Goal: Complete application form

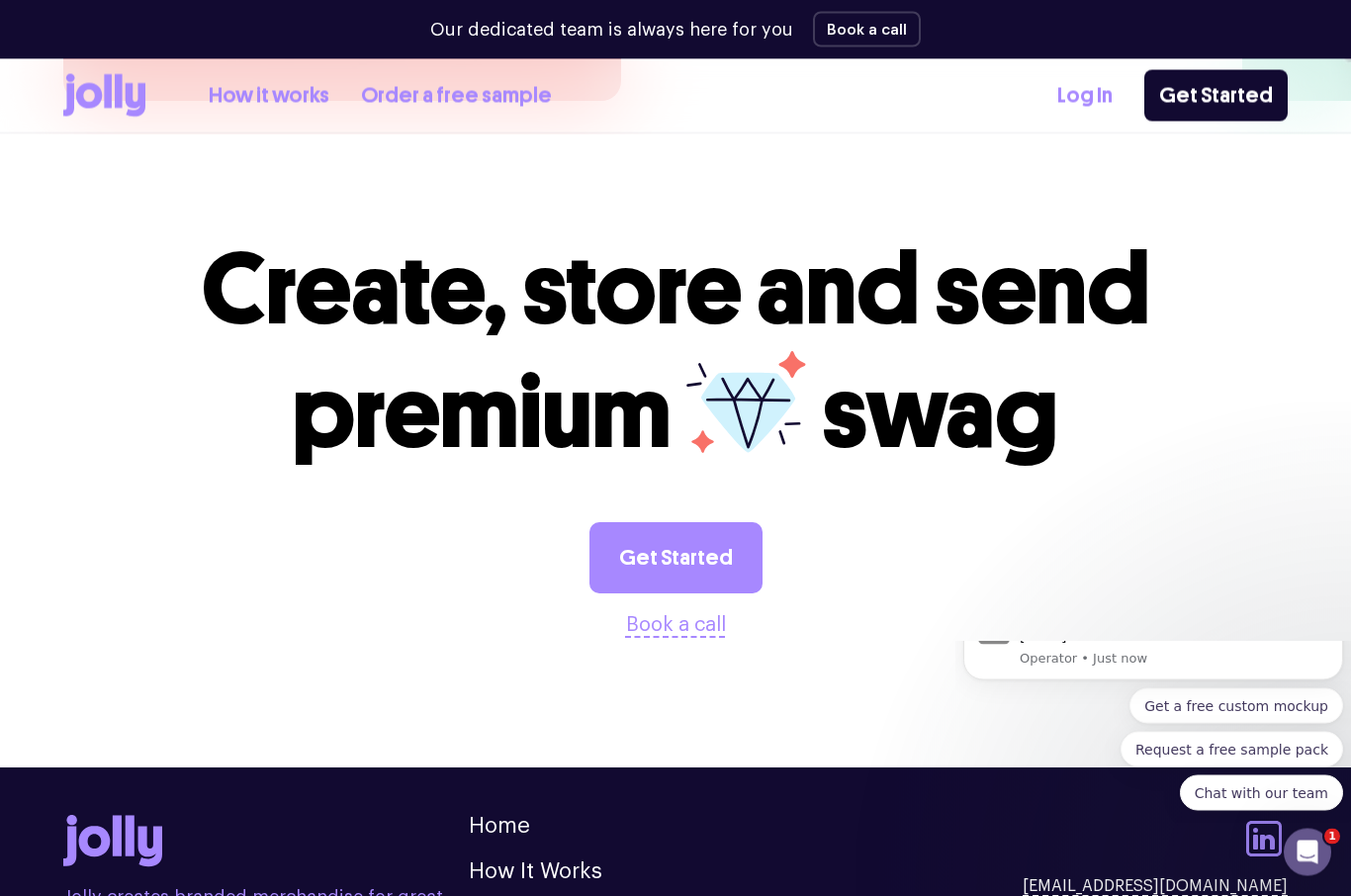
scroll to position [5192, 0]
click at [685, 523] on link "Get Started" at bounding box center [676, 558] width 173 height 72
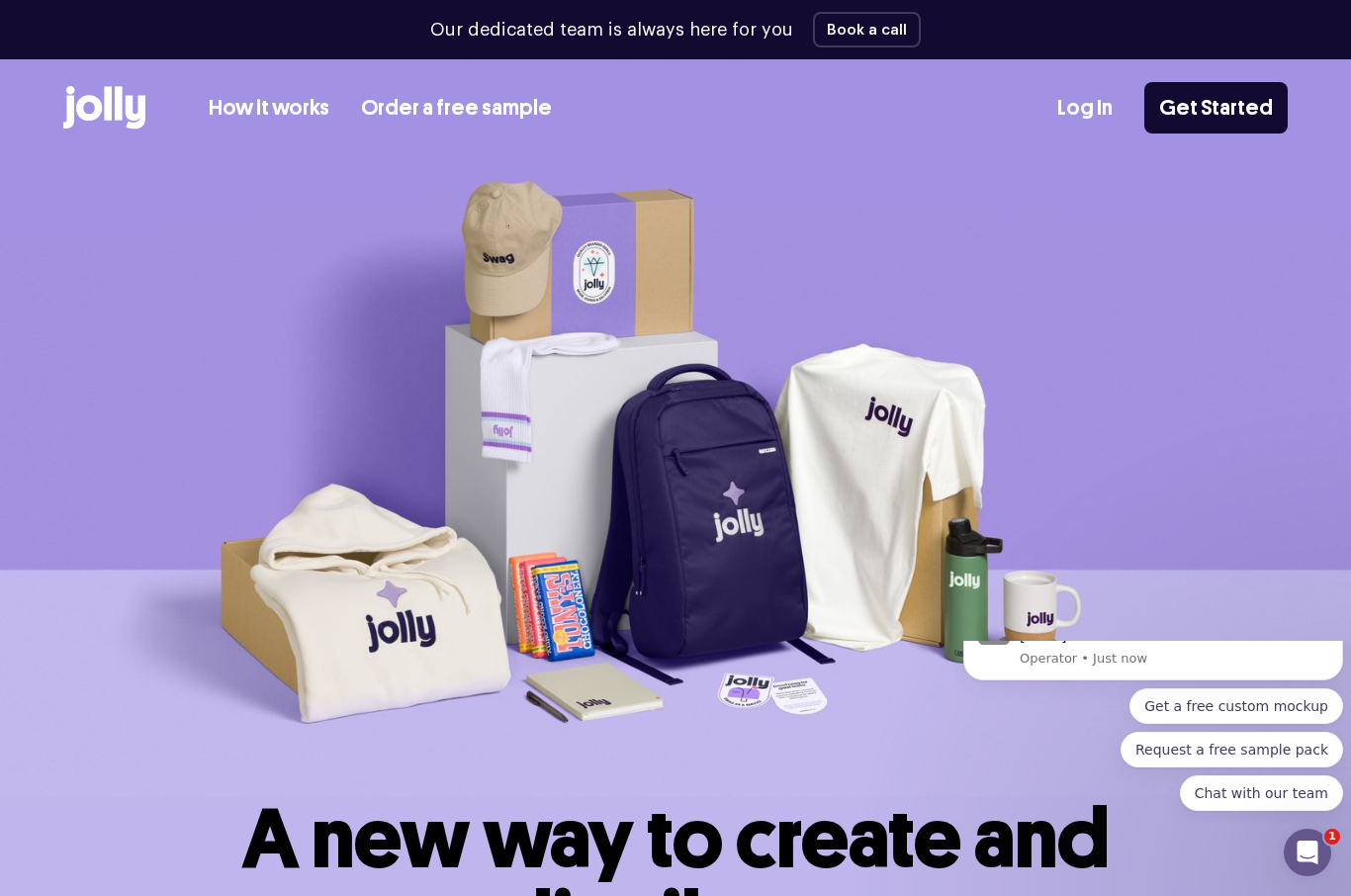
click at [269, 114] on link "How it works" at bounding box center [268, 108] width 120 height 33
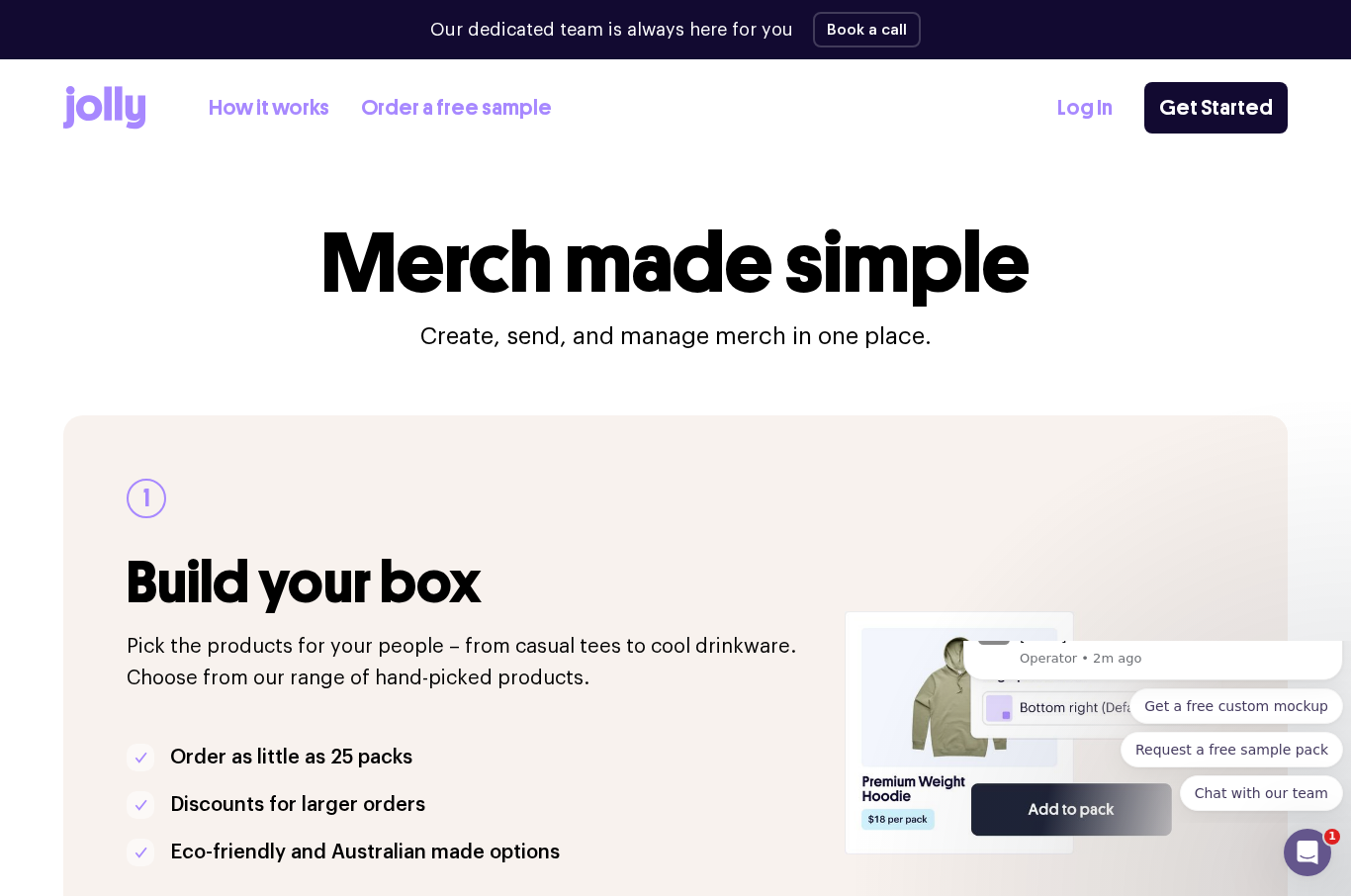
click at [835, 610] on div "1 Build your box Pick the products for your people – from casual tees to cool d…" at bounding box center [676, 732] width 1225 height 635
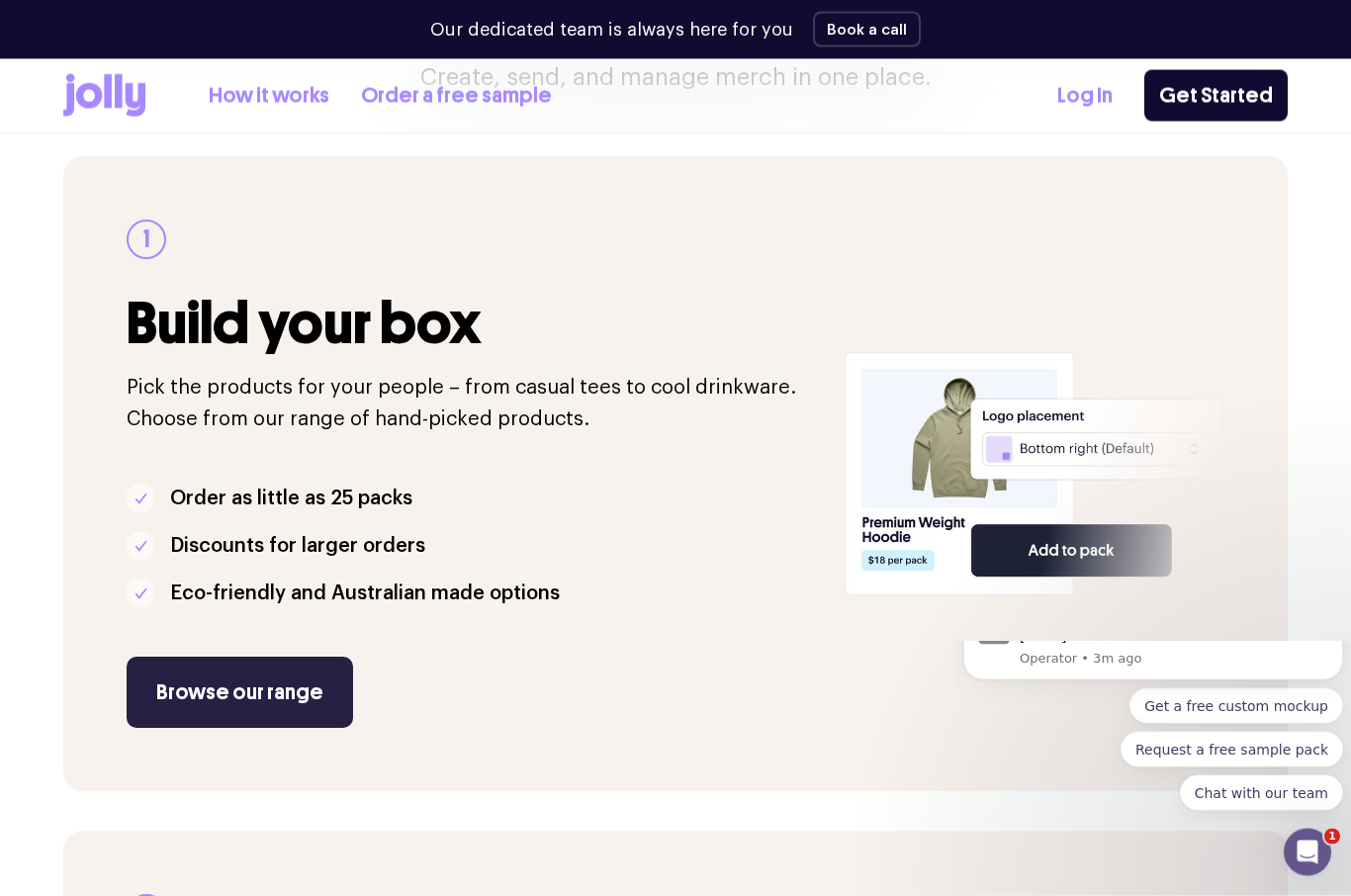
scroll to position [259, 0]
click at [317, 710] on link "Browse our range" at bounding box center [239, 692] width 226 height 72
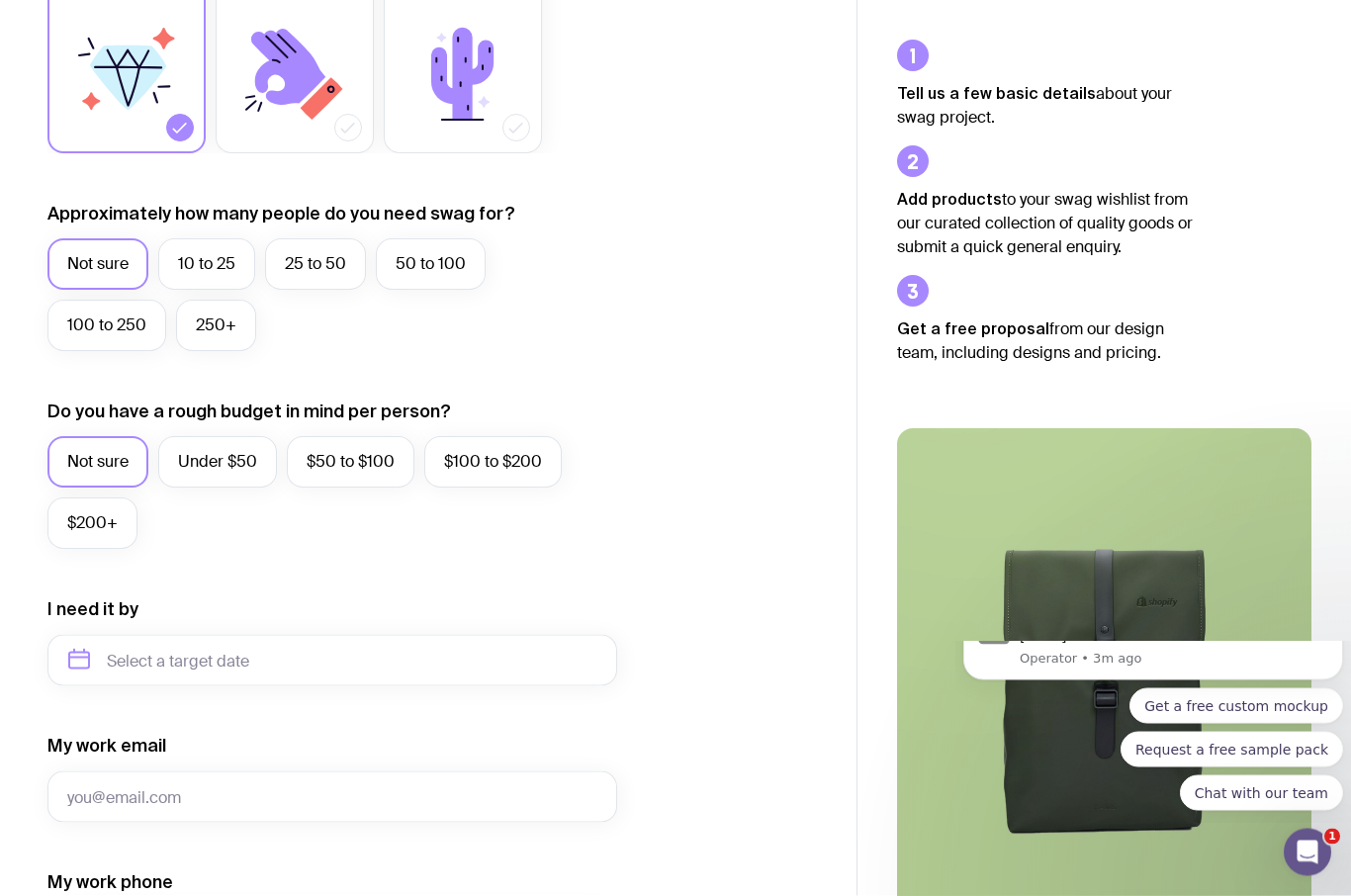
scroll to position [376, 0]
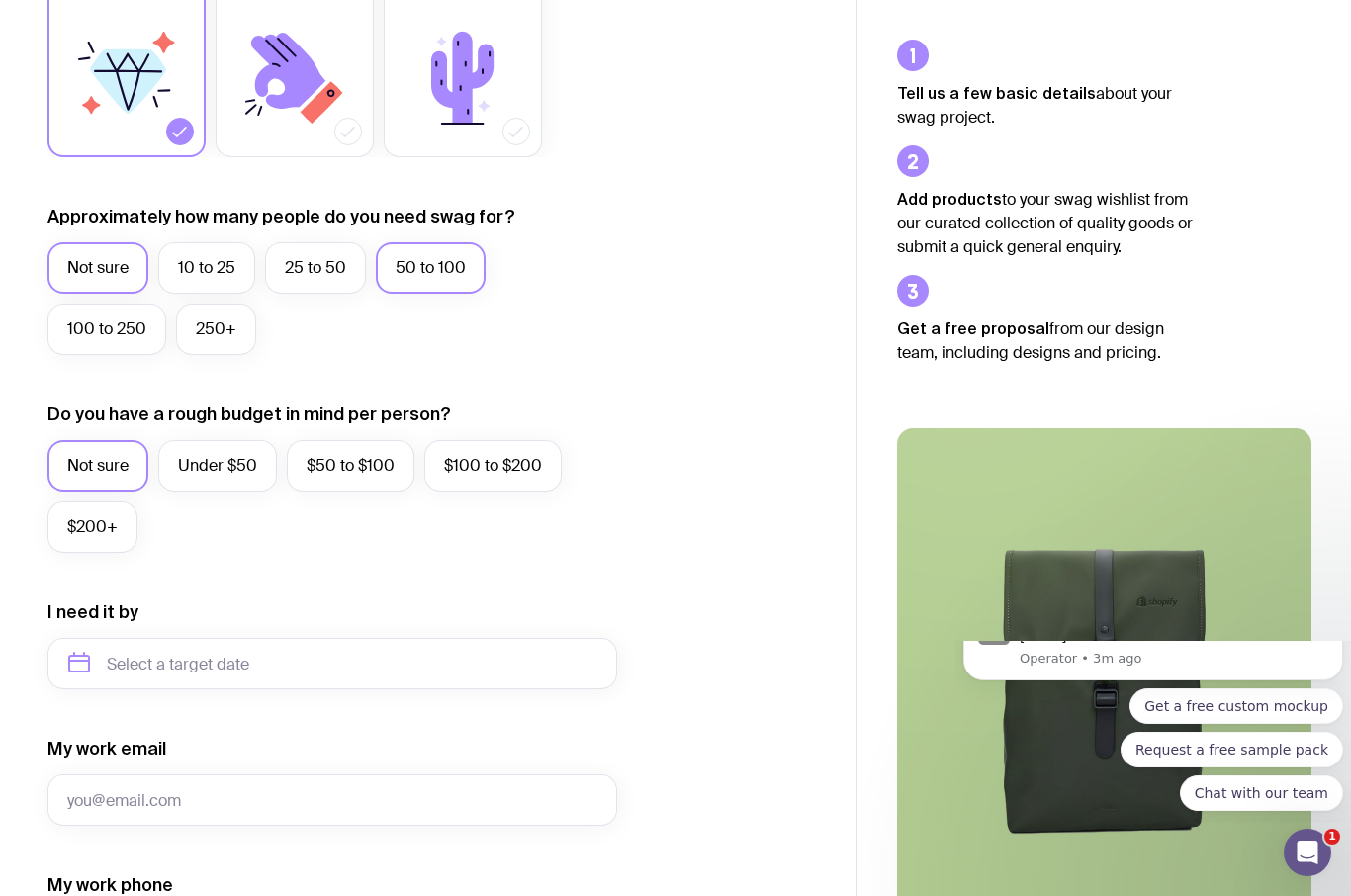
click at [458, 269] on label "50 to 100" at bounding box center [430, 268] width 110 height 52
click at [0, 0] on input "50 to 100" at bounding box center [0, 0] width 0 height 0
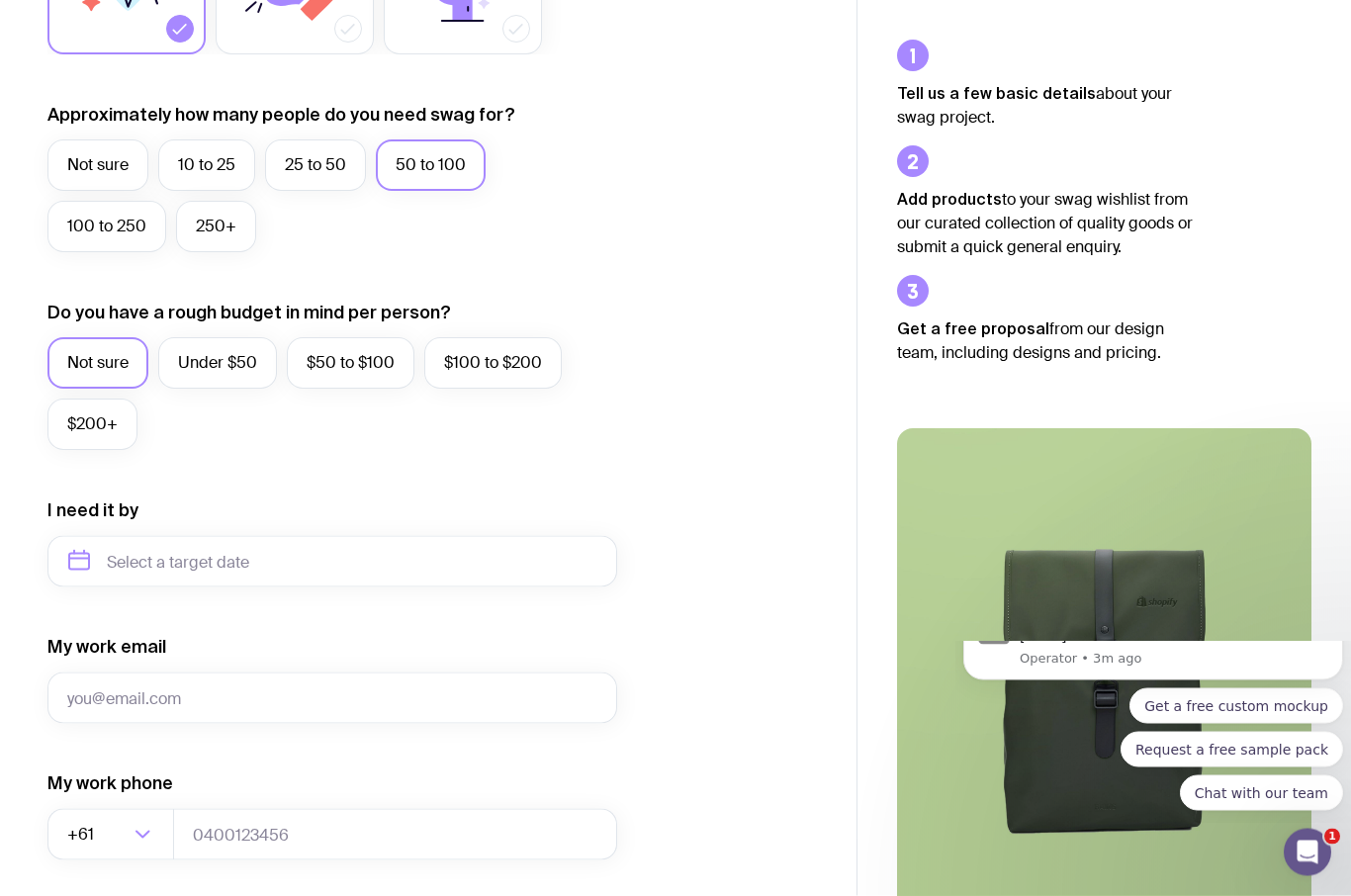
scroll to position [480, 0]
click at [513, 373] on label "$100 to $200" at bounding box center [493, 364] width 137 height 52
click at [0, 0] on input "$100 to $200" at bounding box center [0, 0] width 0 height 0
click at [345, 374] on label "$50 to $100" at bounding box center [351, 364] width 127 height 52
click at [0, 0] on input "$50 to $100" at bounding box center [0, 0] width 0 height 0
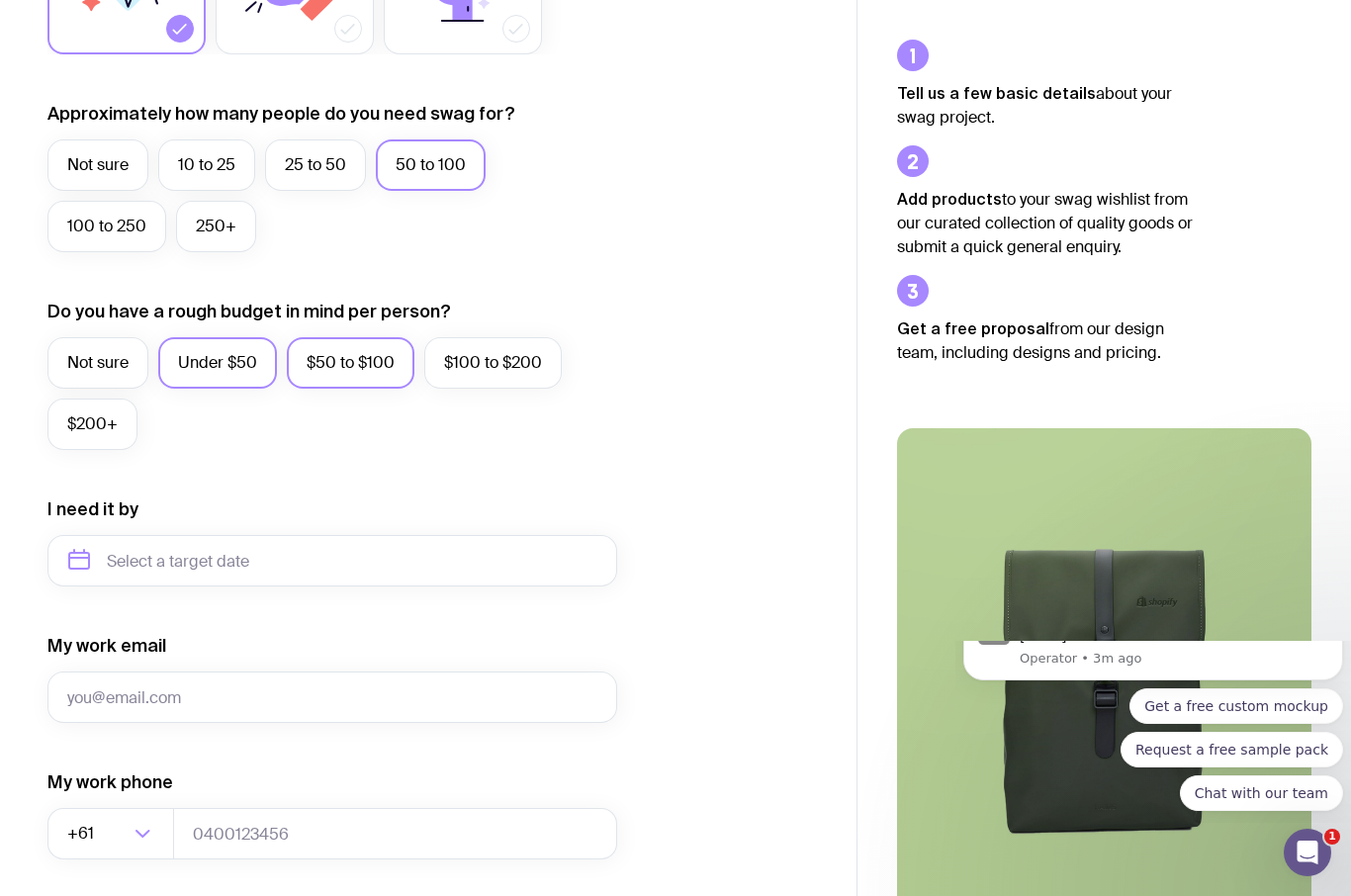
click at [250, 373] on label "Under $50" at bounding box center [218, 364] width 119 height 52
click at [0, 0] on input "Under $50" at bounding box center [0, 0] width 0 height 0
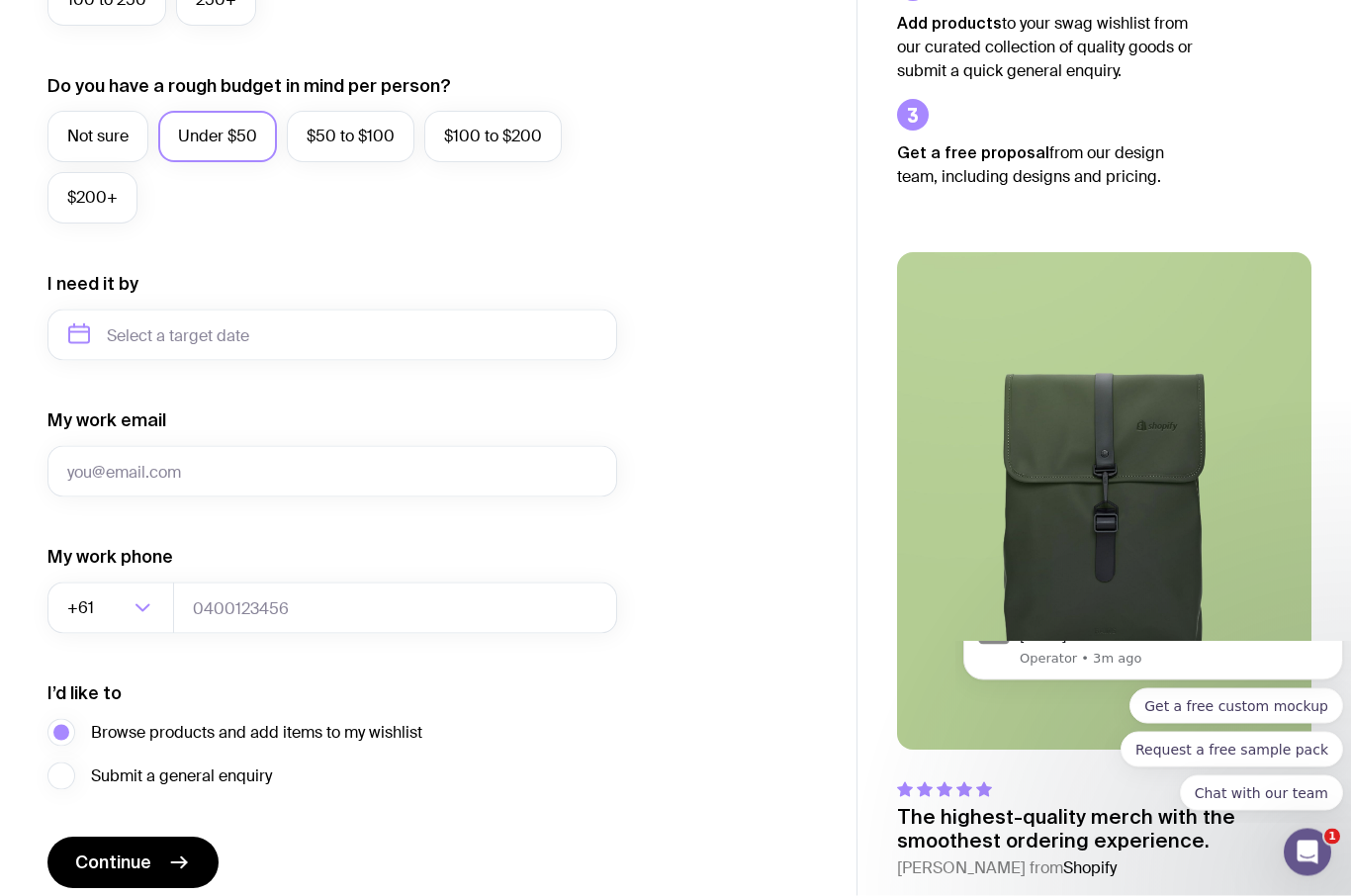
scroll to position [717, 0]
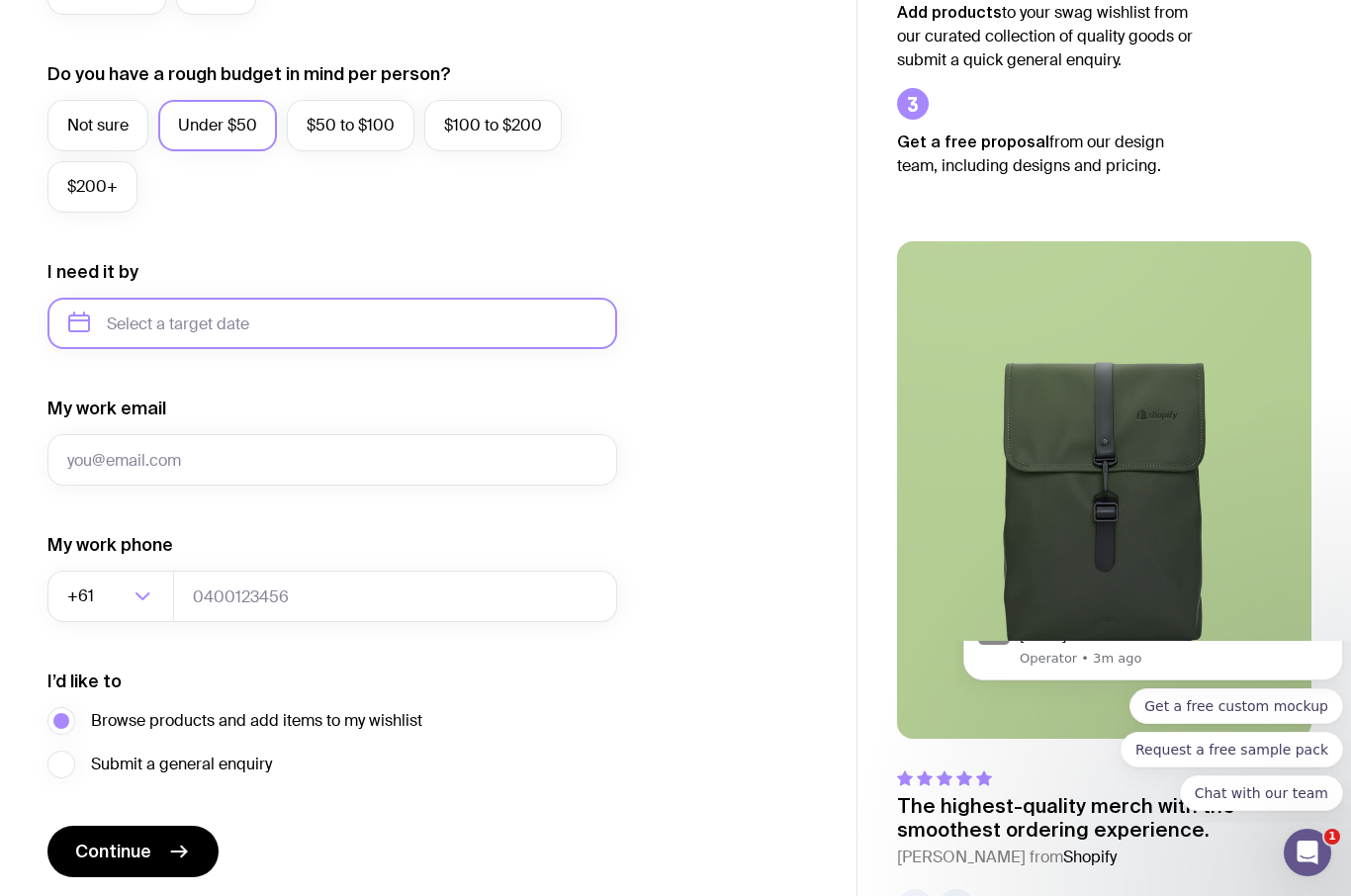
click at [391, 336] on input "text" at bounding box center [333, 324] width 570 height 52
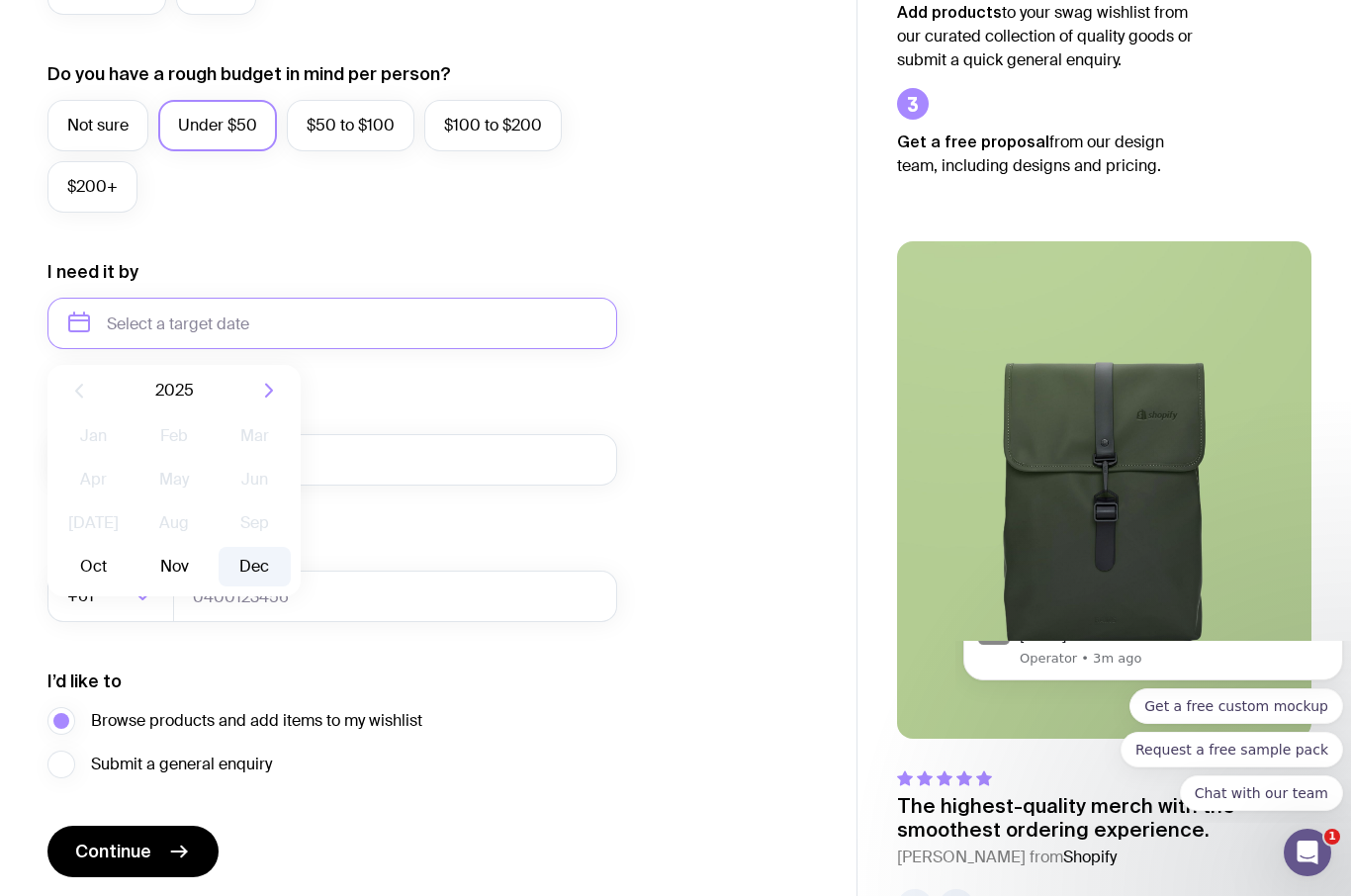
click at [259, 568] on button "Dec" at bounding box center [254, 567] width 73 height 40
type input "[DATE]"
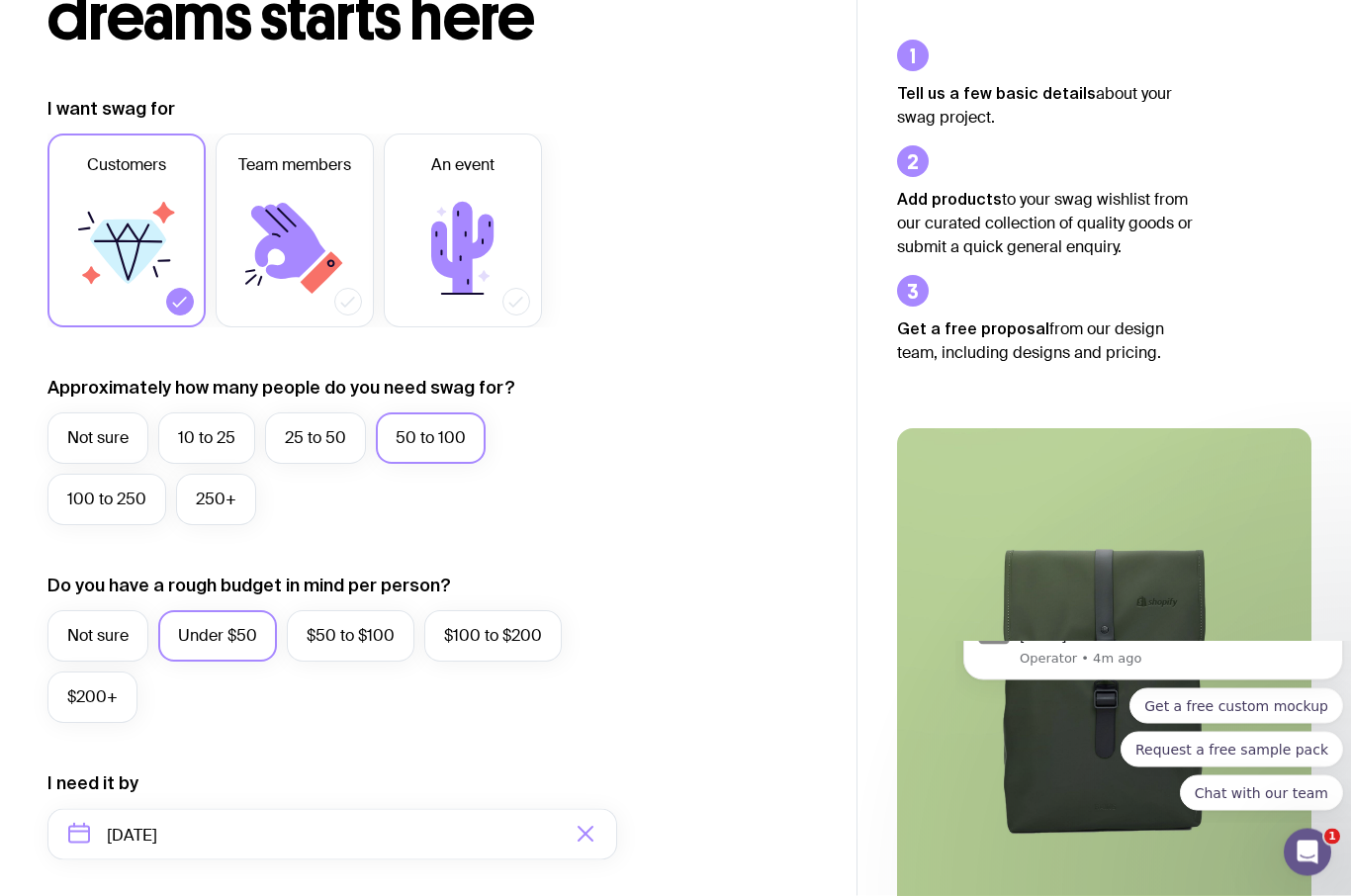
scroll to position [207, 0]
click at [475, 247] on icon at bounding box center [462, 247] width 63 height 92
click at [0, 0] on input "An event" at bounding box center [0, 0] width 0 height 0
click at [173, 309] on icon at bounding box center [180, 302] width 20 height 20
click at [0, 0] on input "Customers" at bounding box center [0, 0] width 0 height 0
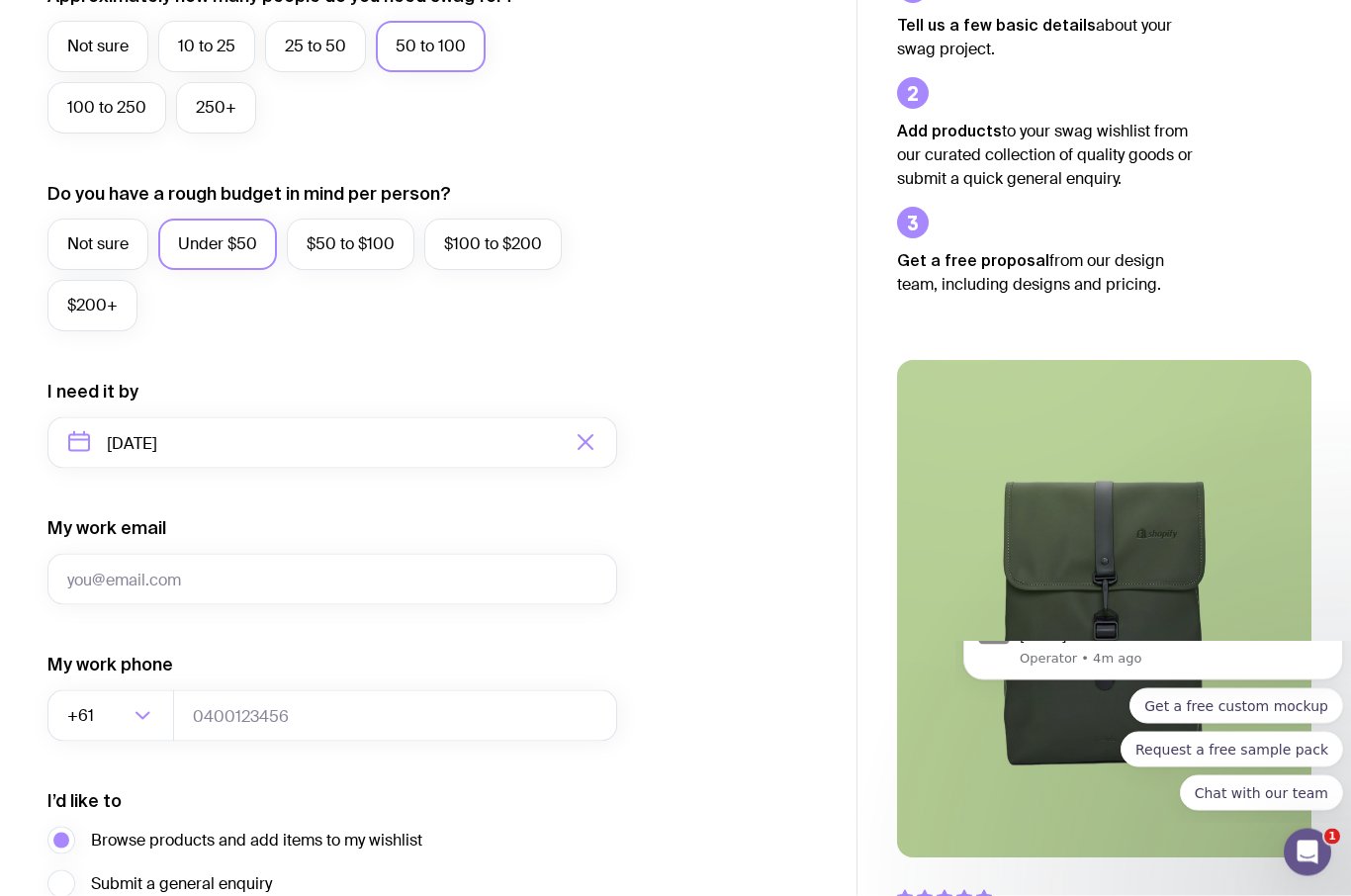
scroll to position [717, 0]
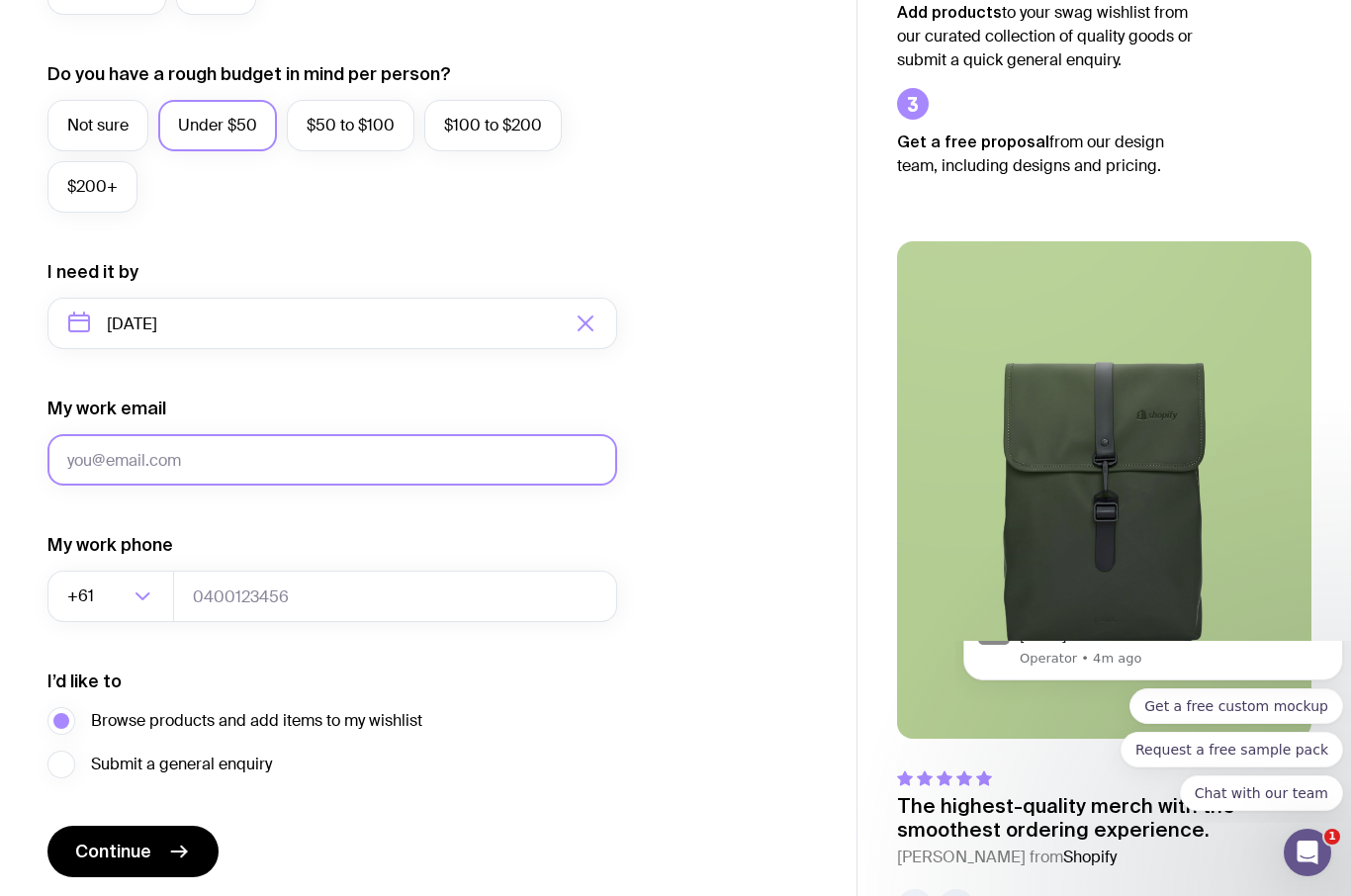
click at [306, 455] on input "My work email" at bounding box center [333, 460] width 570 height 52
type input "S"
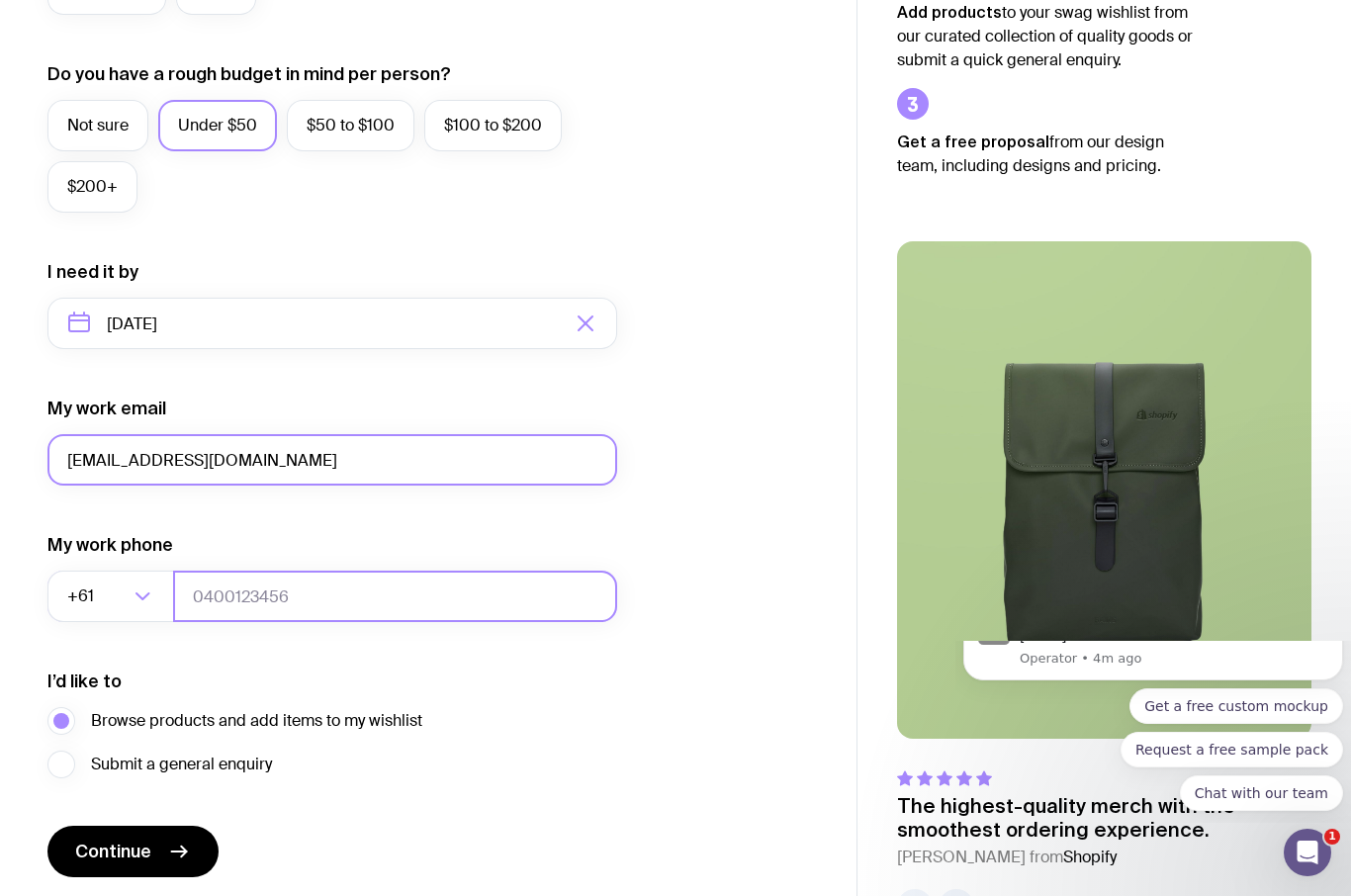
type input "[EMAIL_ADDRESS][DOMAIN_NAME]"
click at [371, 582] on input "tel" at bounding box center [394, 597] width 444 height 52
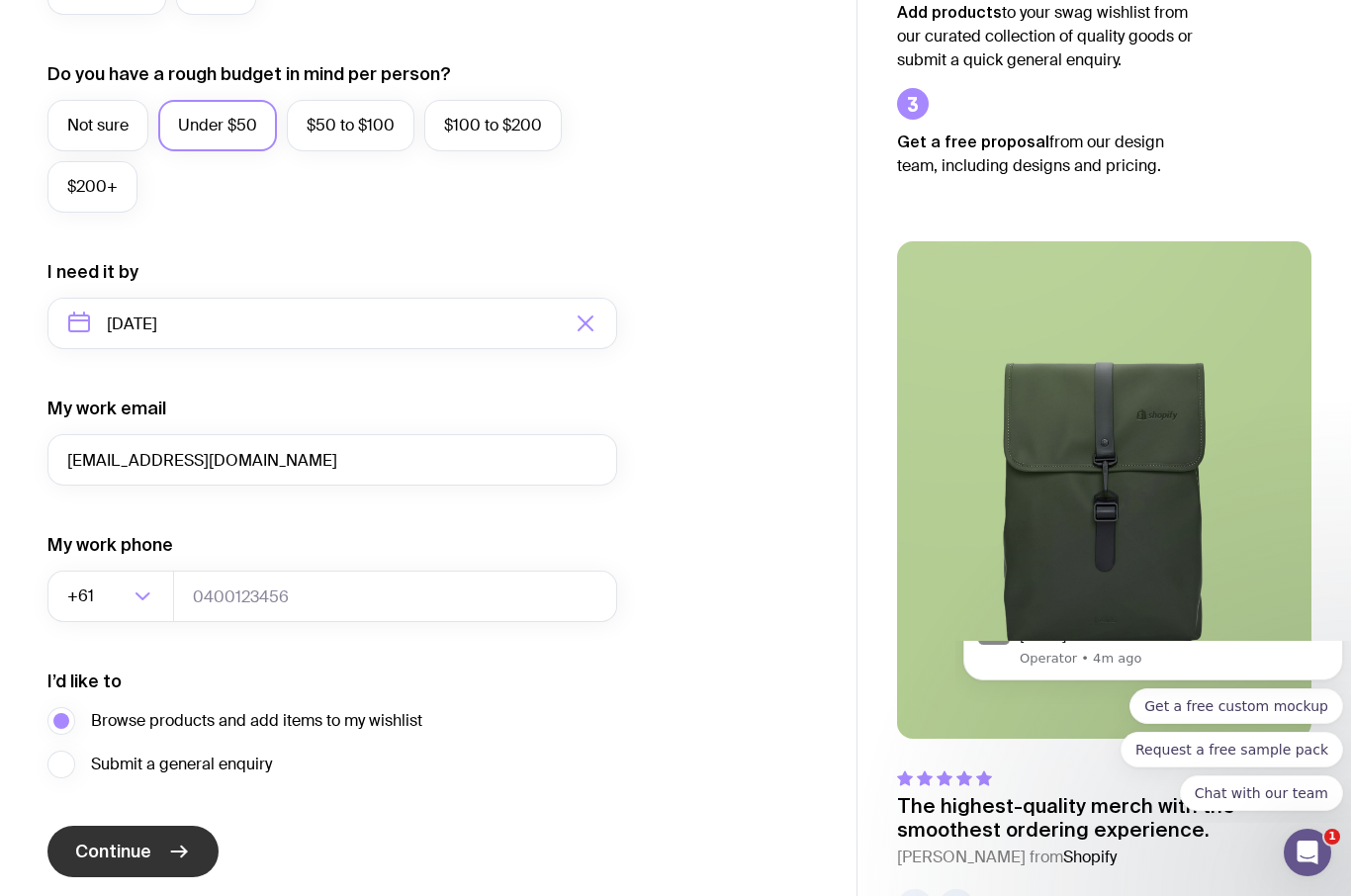
click at [174, 856] on icon "submit" at bounding box center [179, 851] width 24 height 24
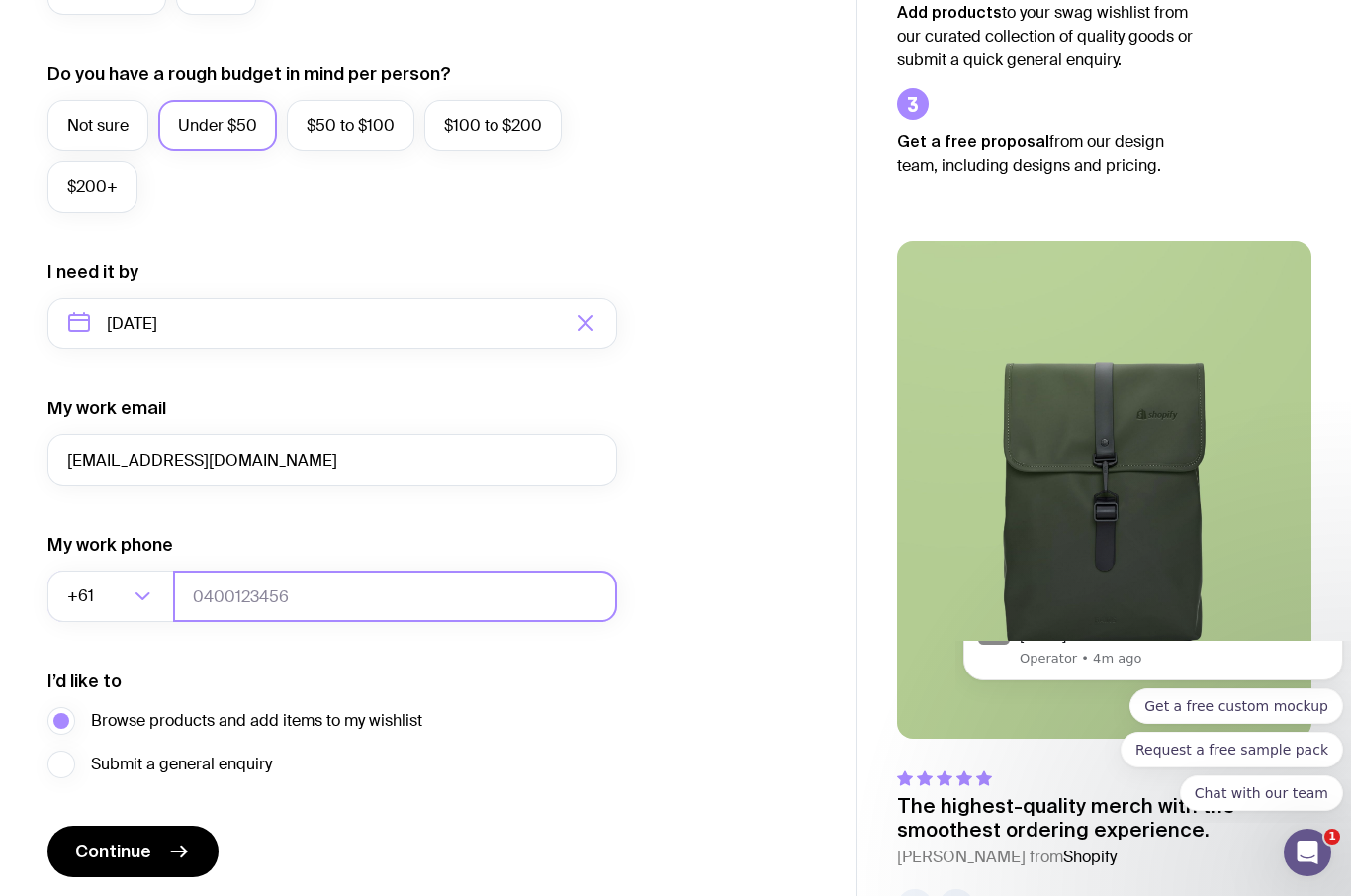
click at [217, 596] on input "tel" at bounding box center [394, 597] width 444 height 52
type input "0"
type input "409479130"
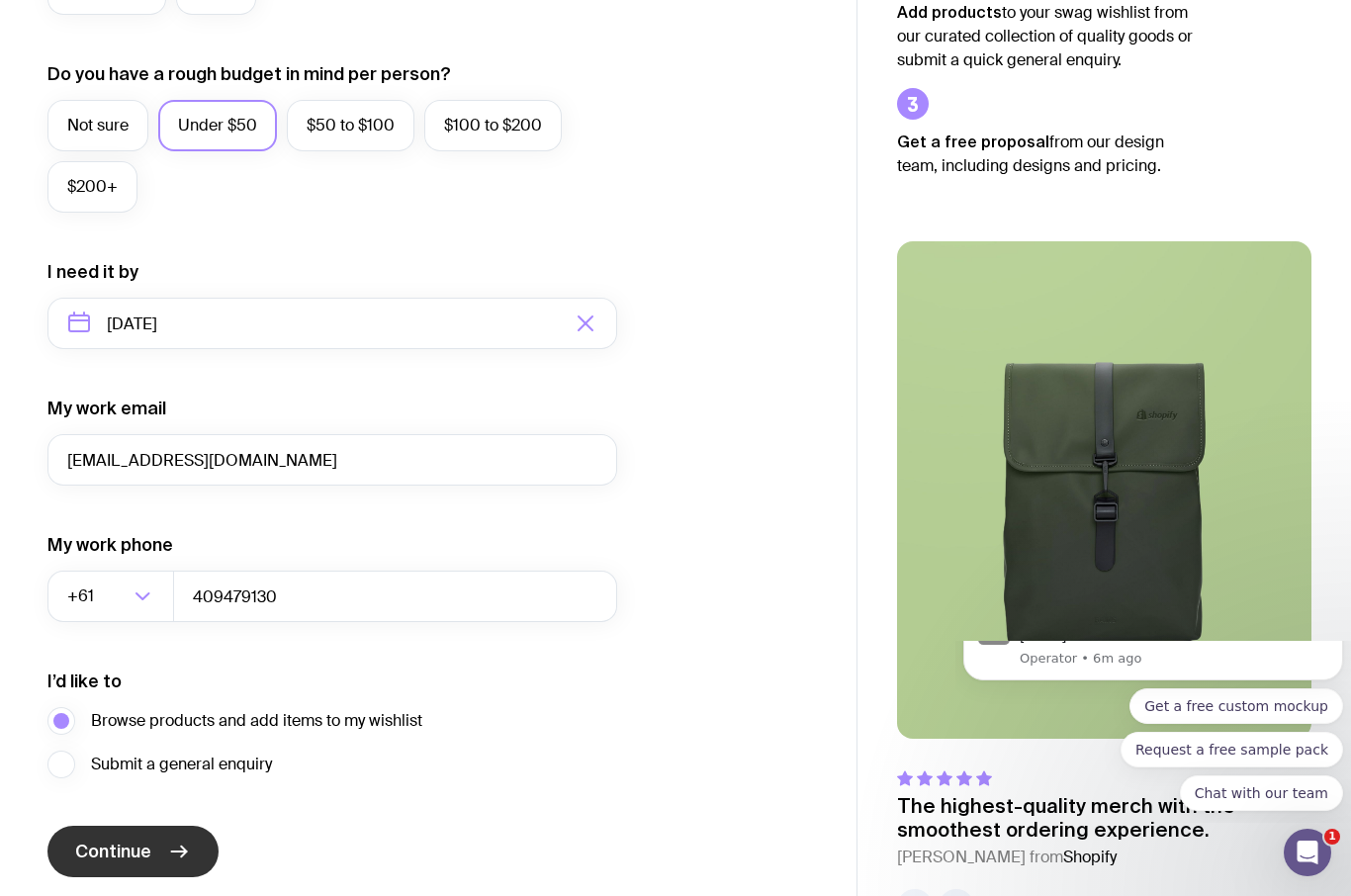
click at [136, 870] on button "Continue" at bounding box center [133, 852] width 171 height 52
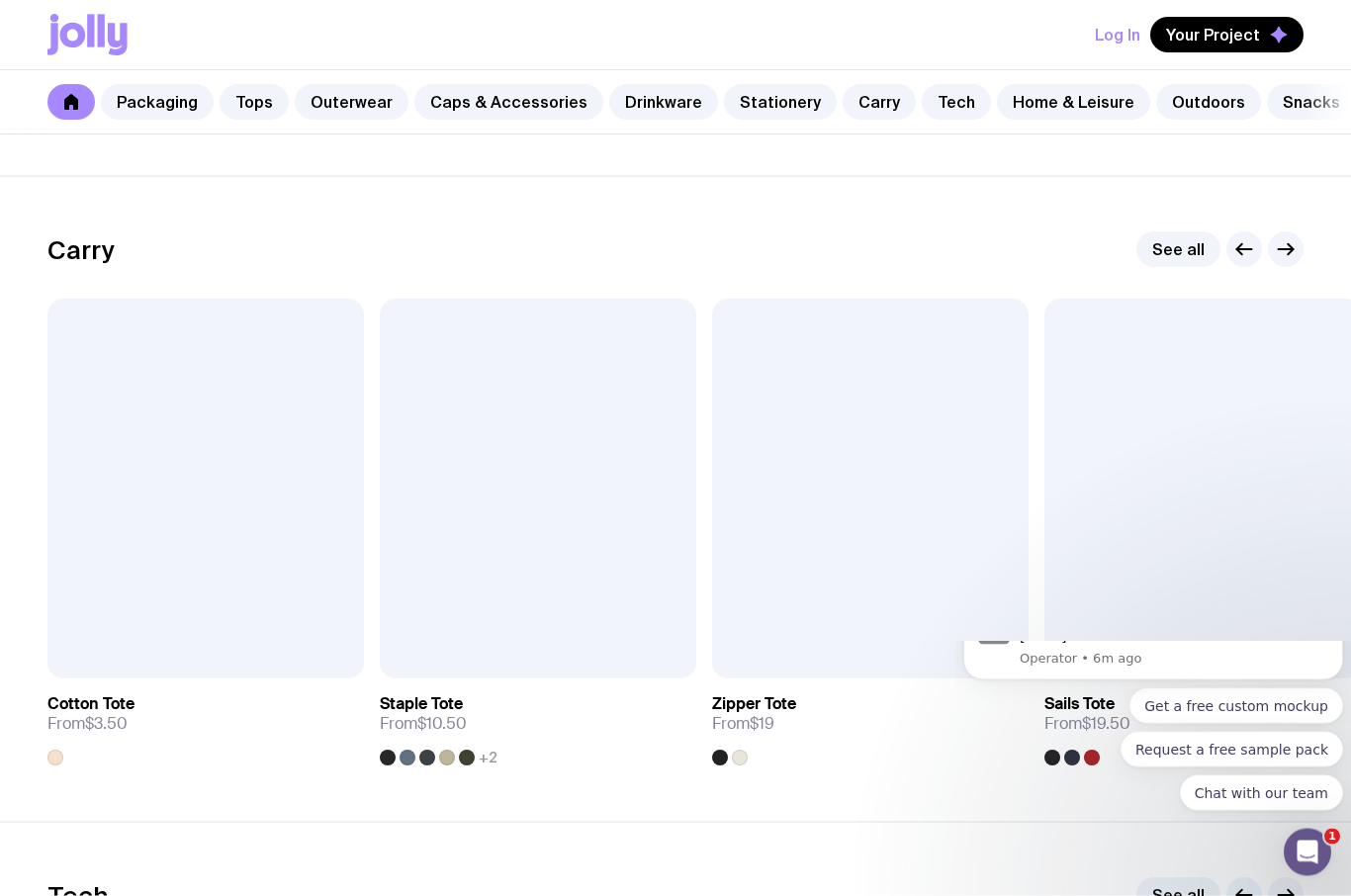
scroll to position [4105, 0]
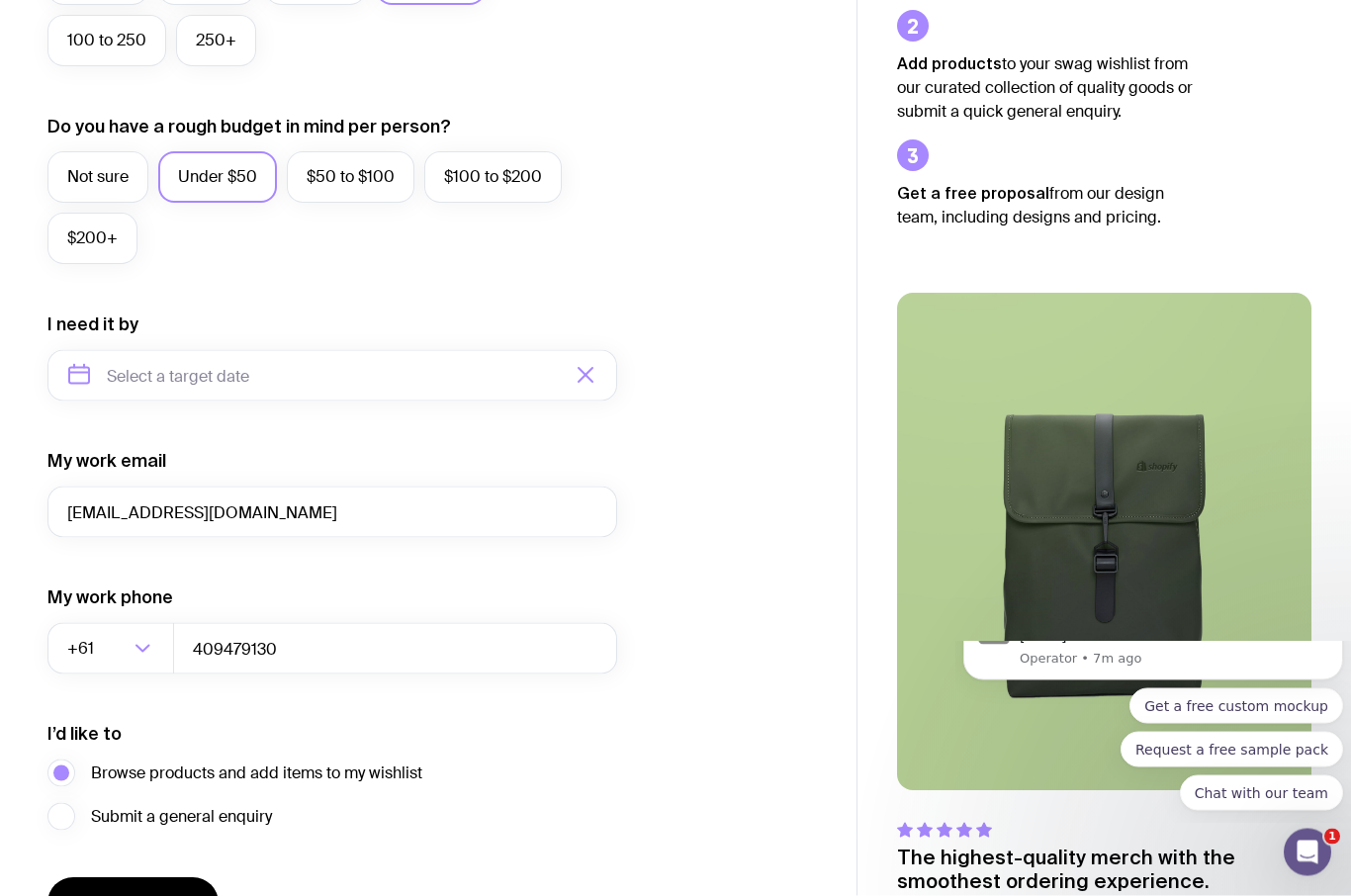
scroll to position [717, 0]
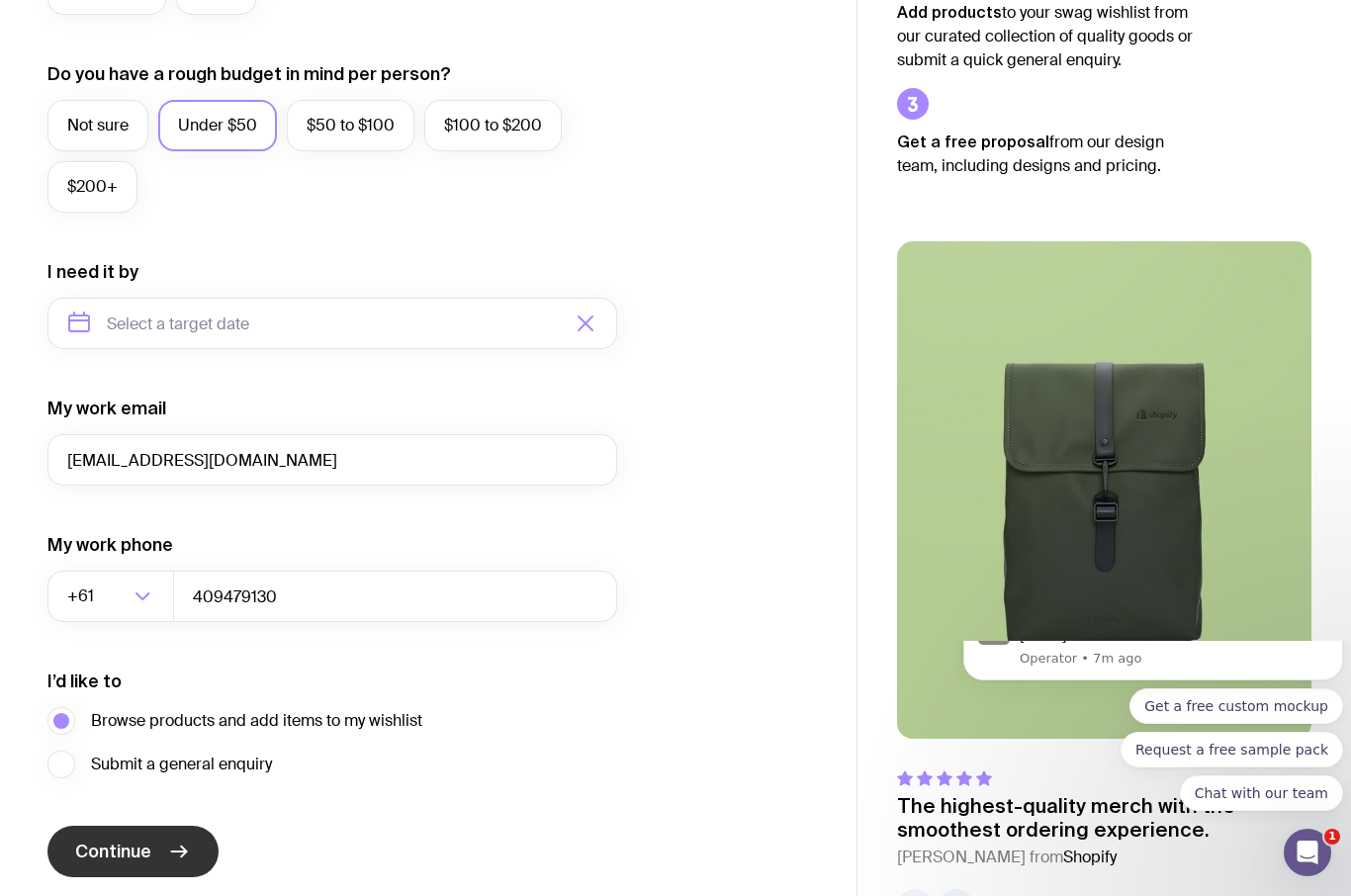
click at [151, 859] on button "Continue" at bounding box center [133, 852] width 171 height 52
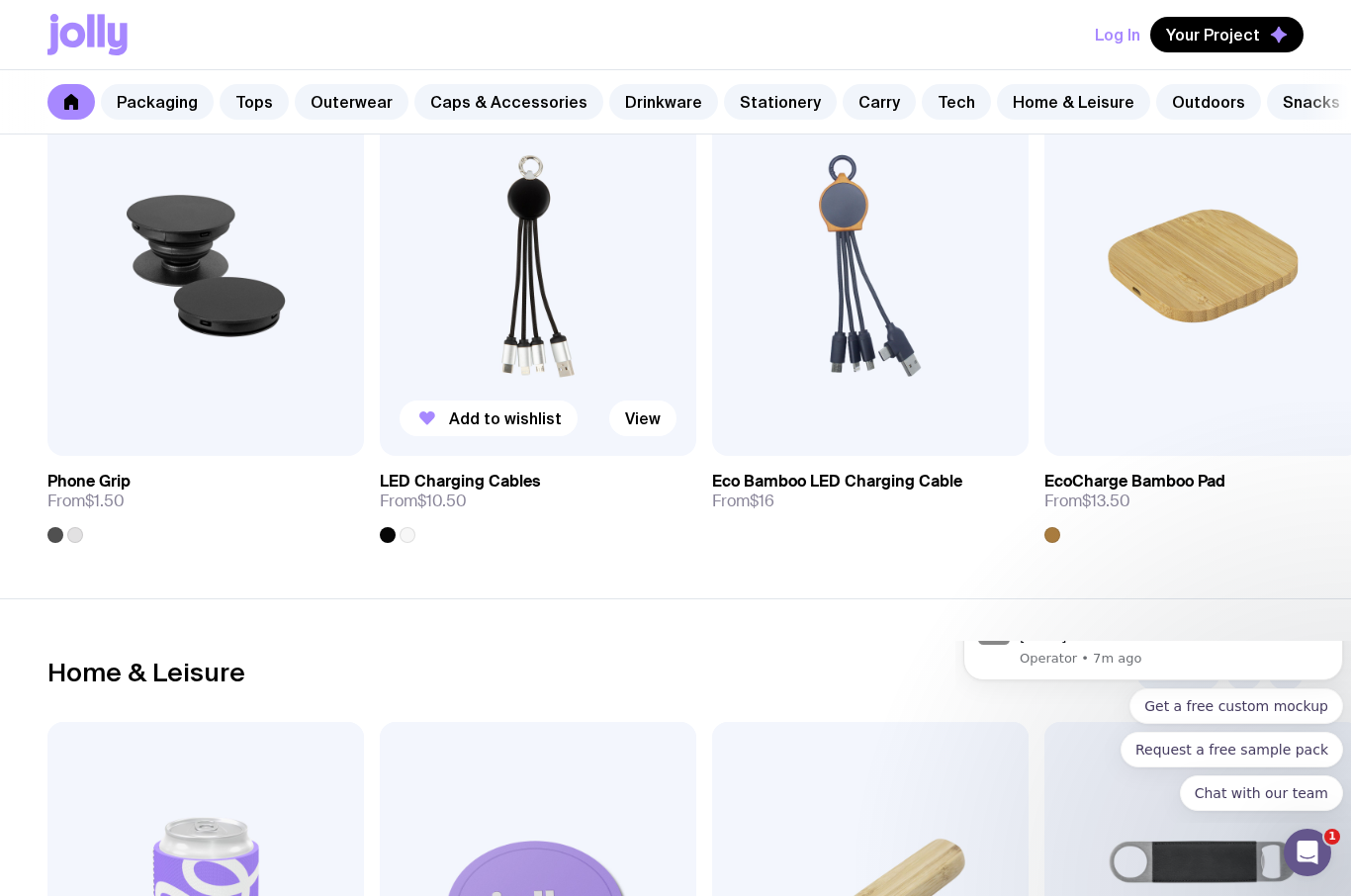
scroll to position [4964, 0]
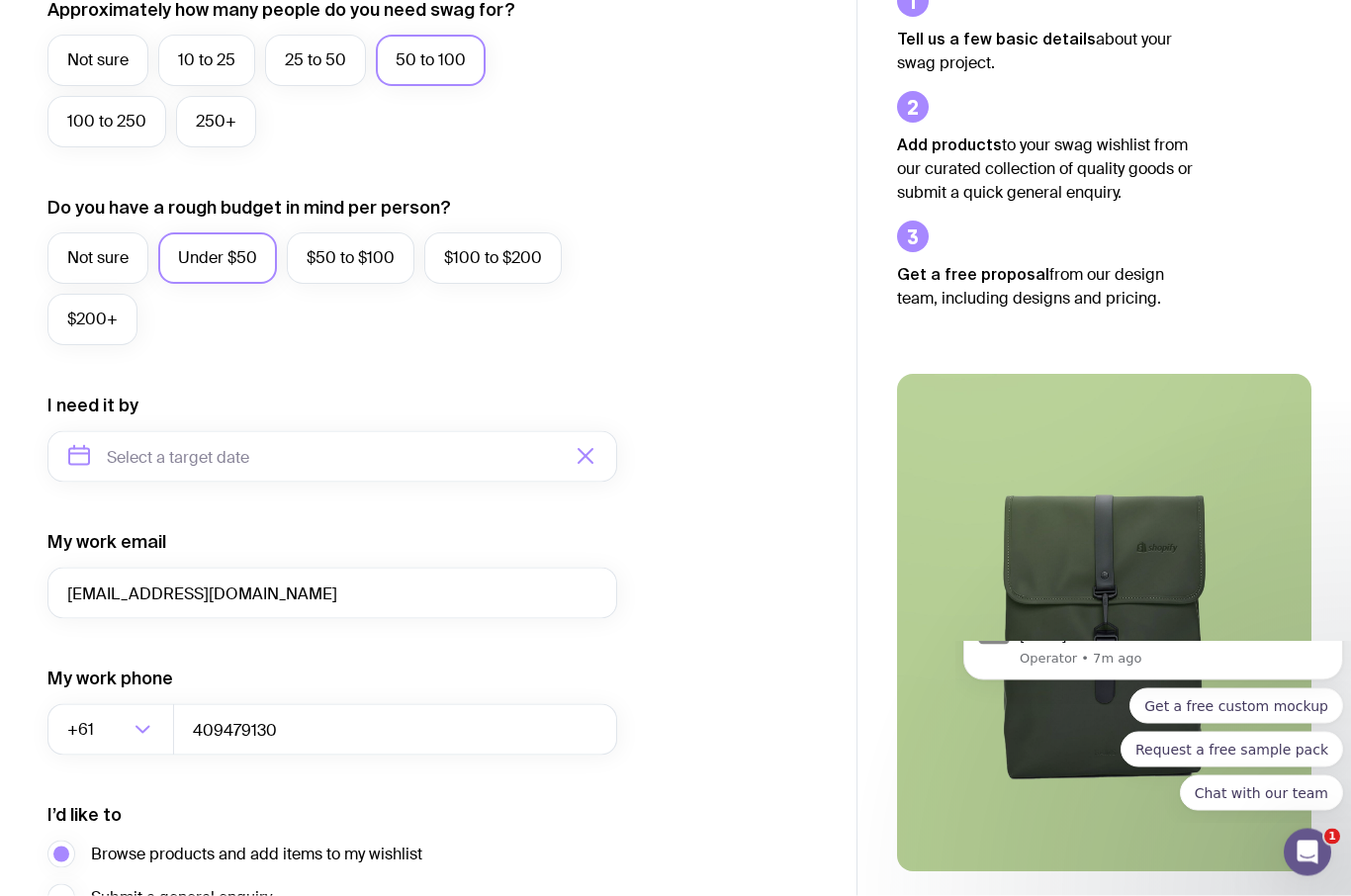
scroll to position [608, 0]
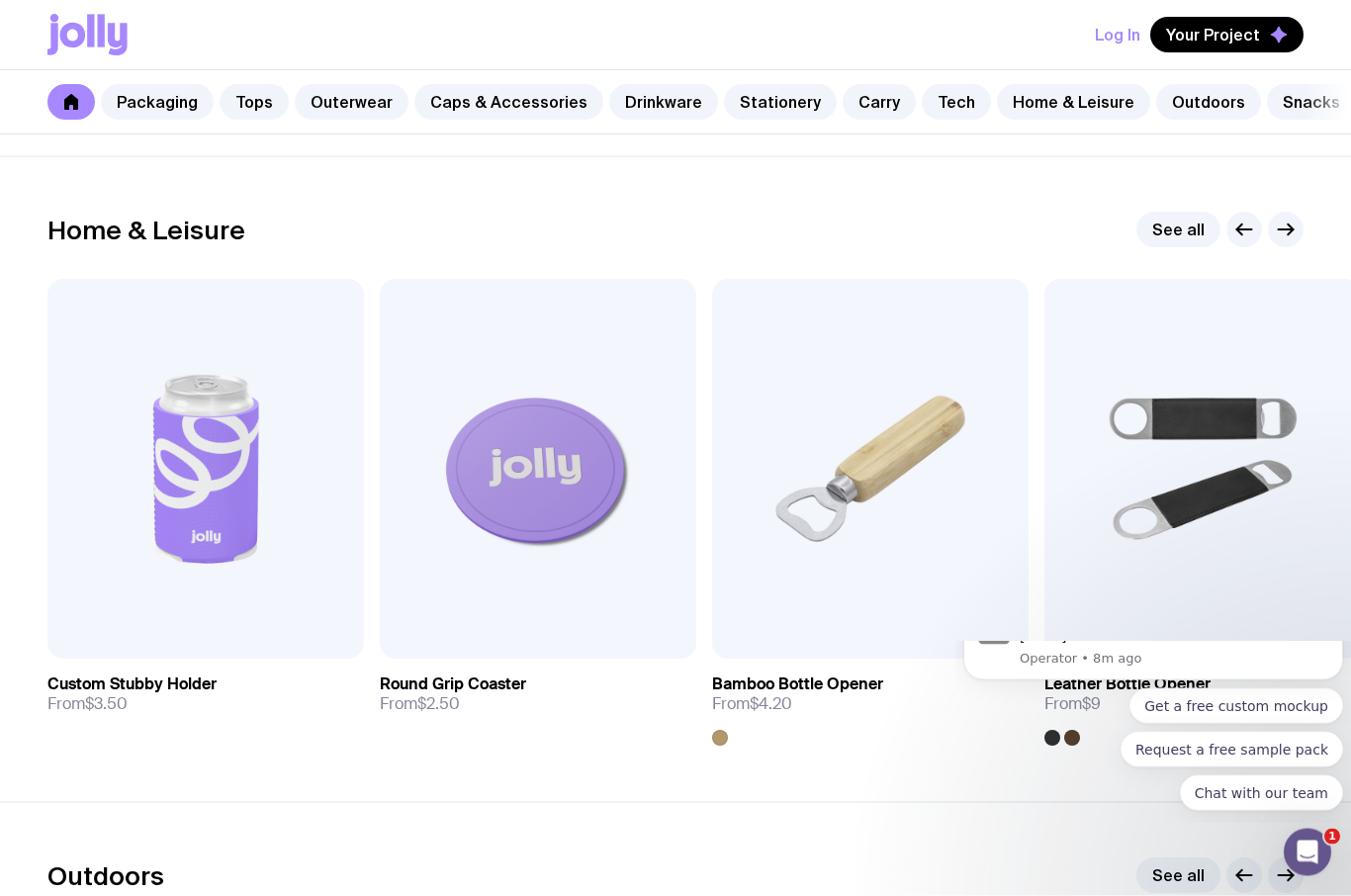
scroll to position [5413, 0]
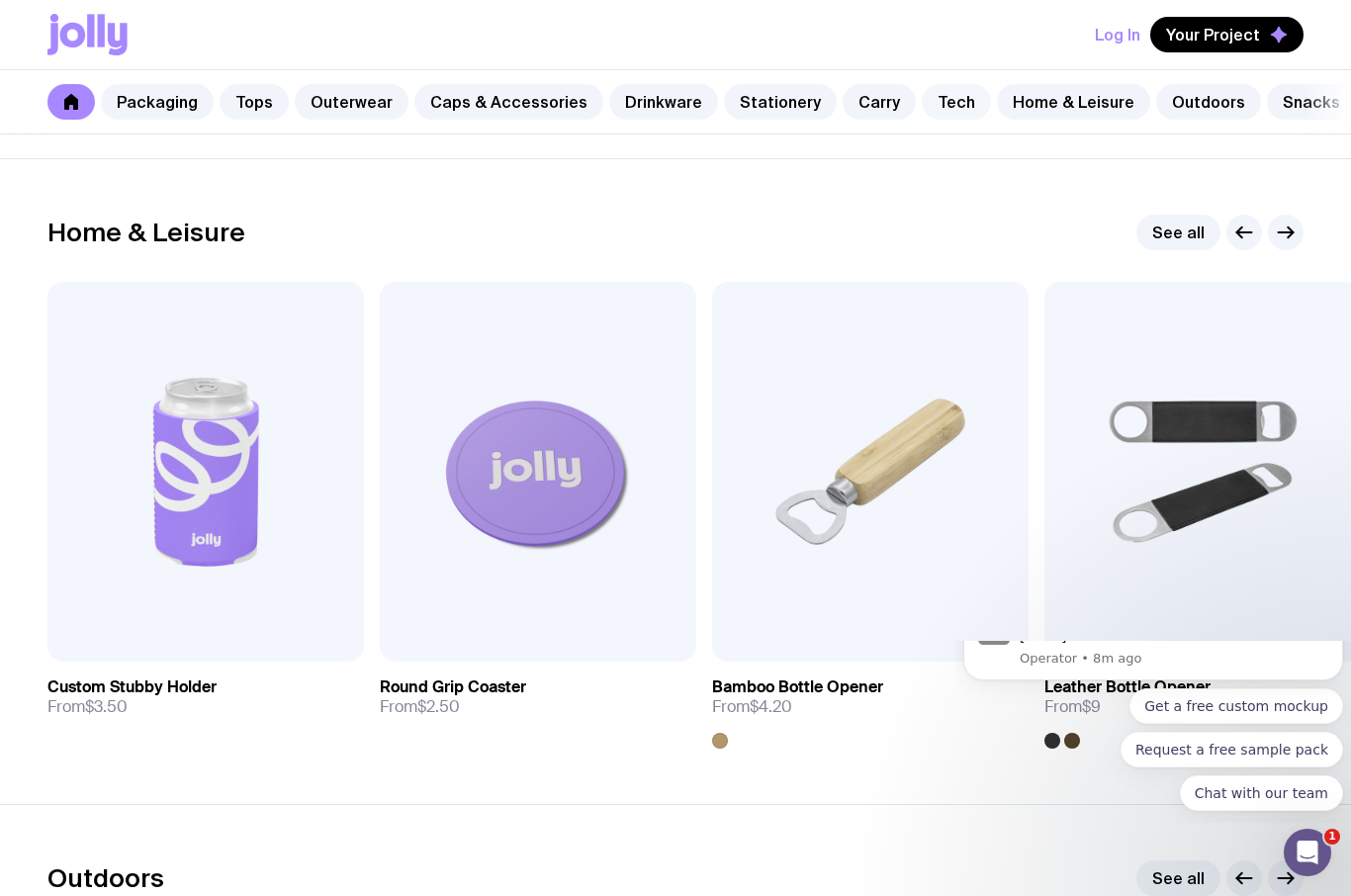
click at [922, 116] on link "Tech" at bounding box center [957, 102] width 70 height 36
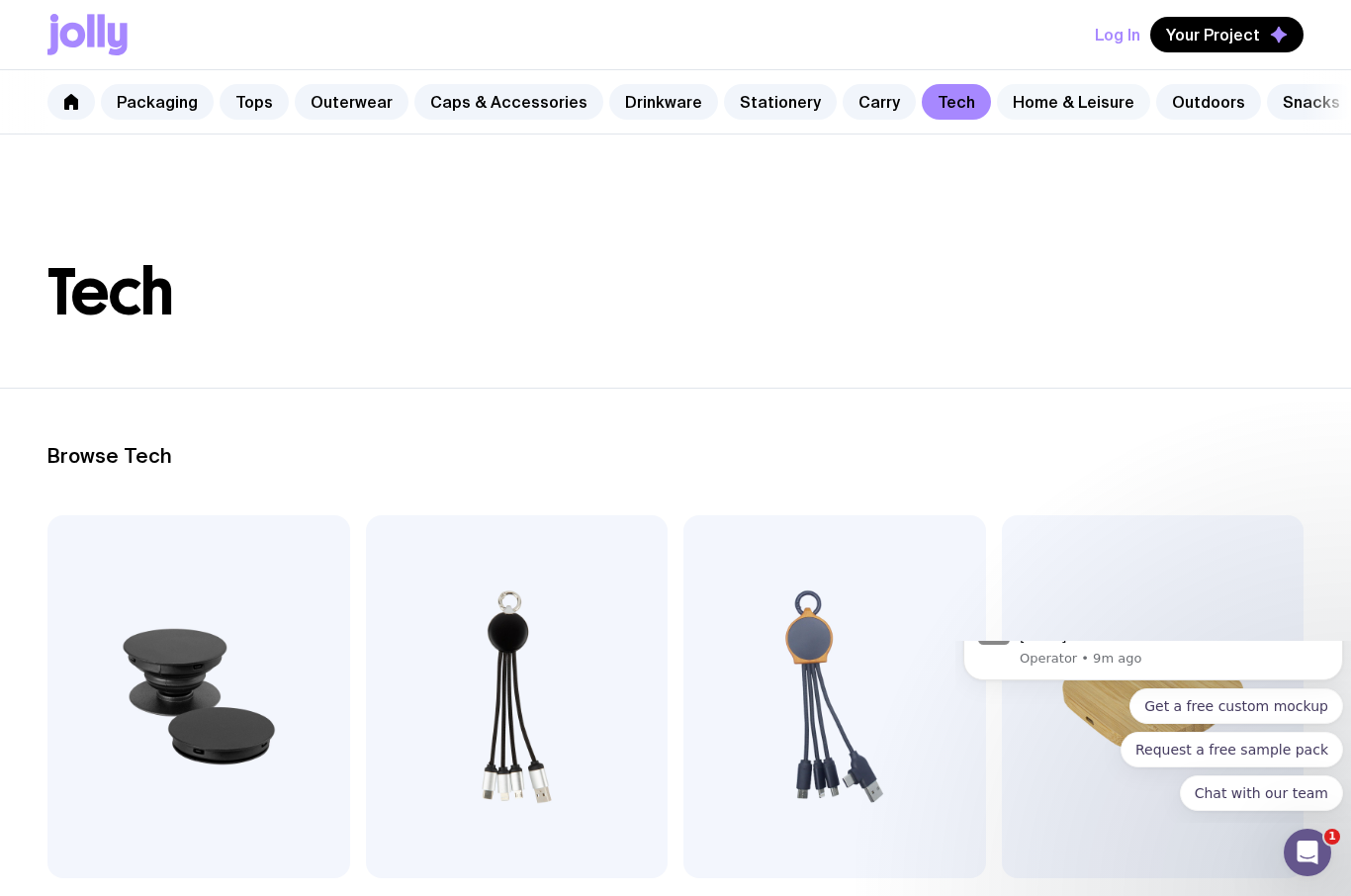
click at [1050, 107] on link "Home & Leisure" at bounding box center [1074, 102] width 153 height 36
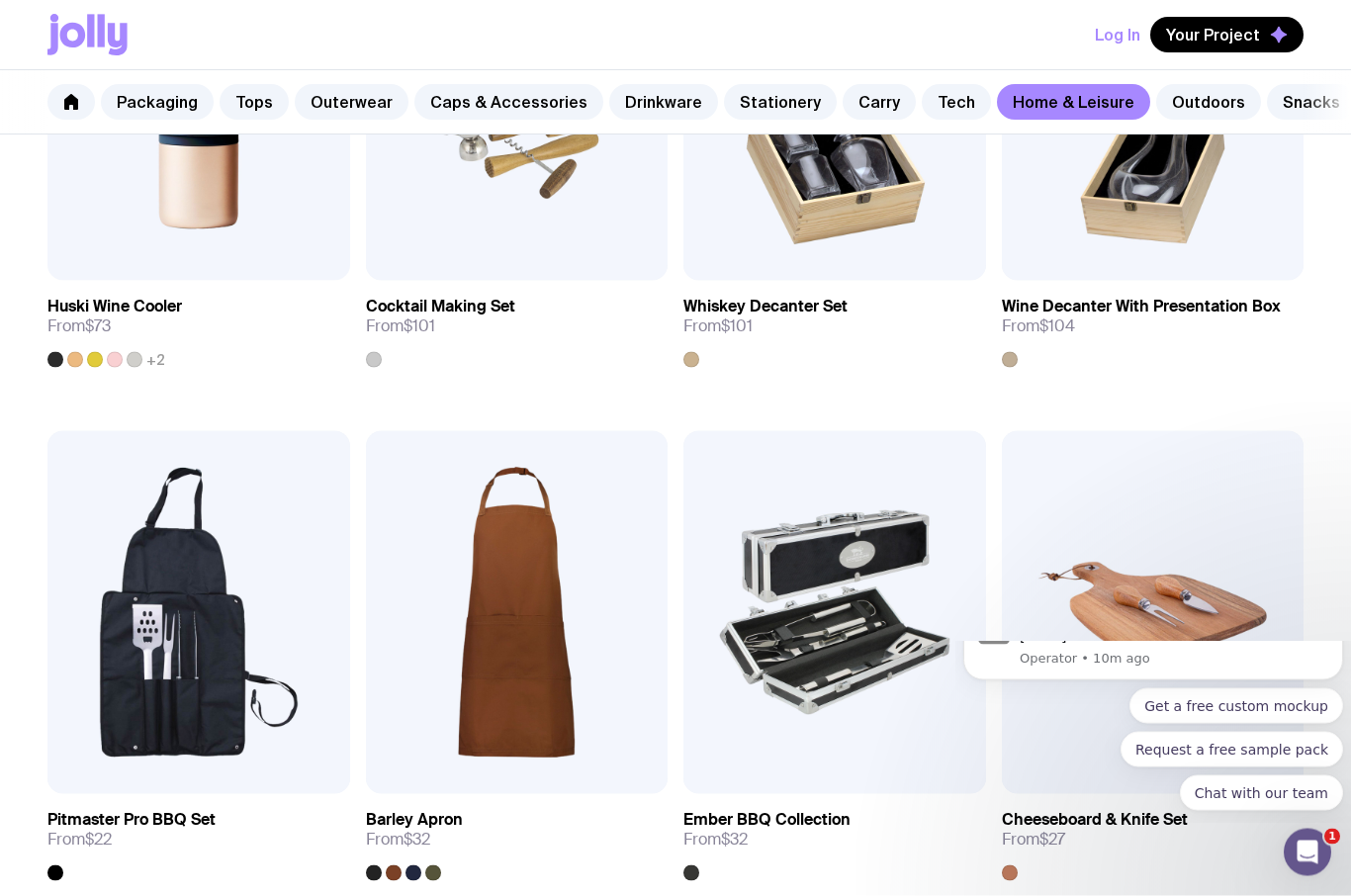
scroll to position [1094, 0]
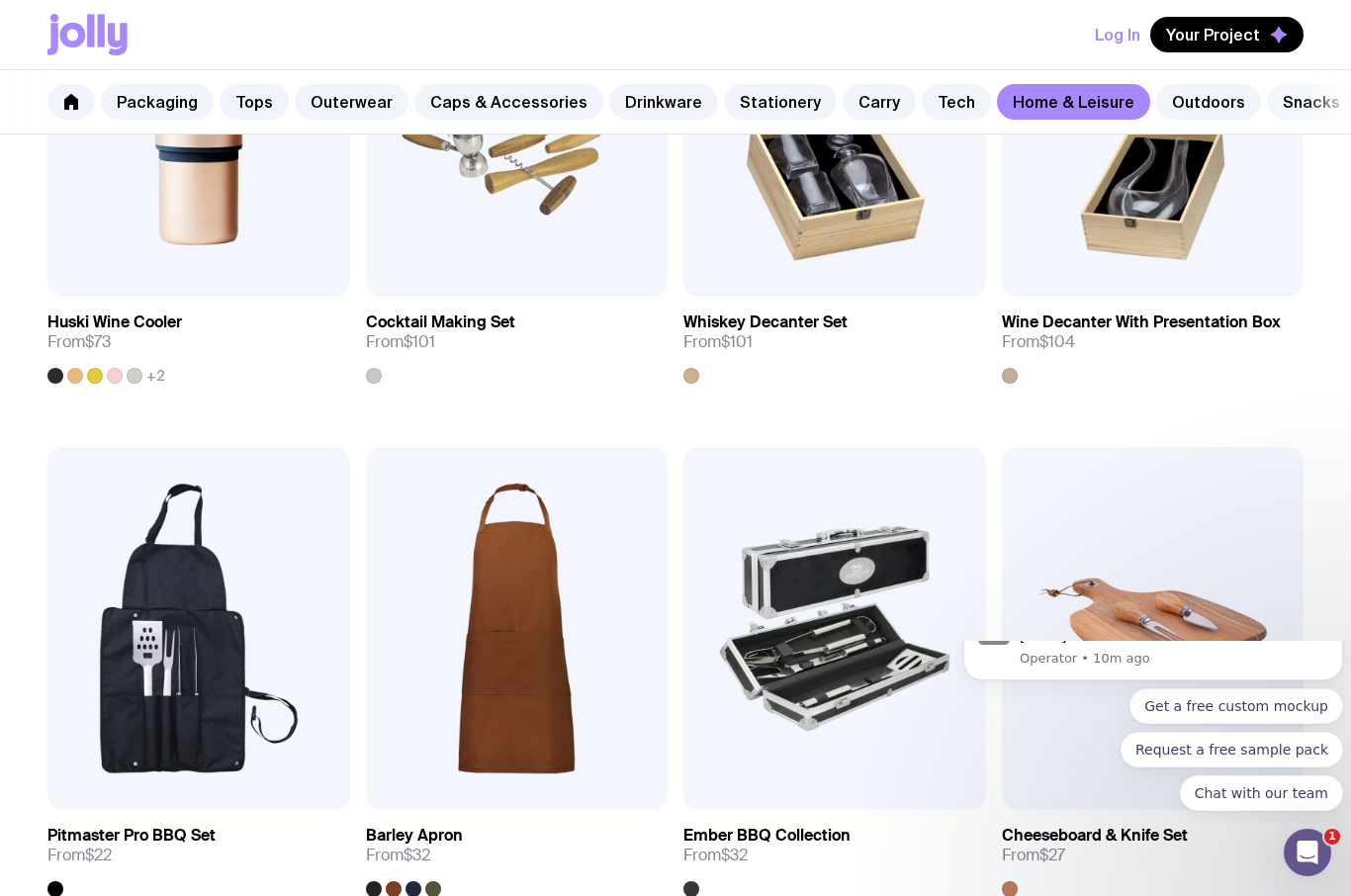
click at [1277, 104] on link "Snacks" at bounding box center [1312, 102] width 89 height 36
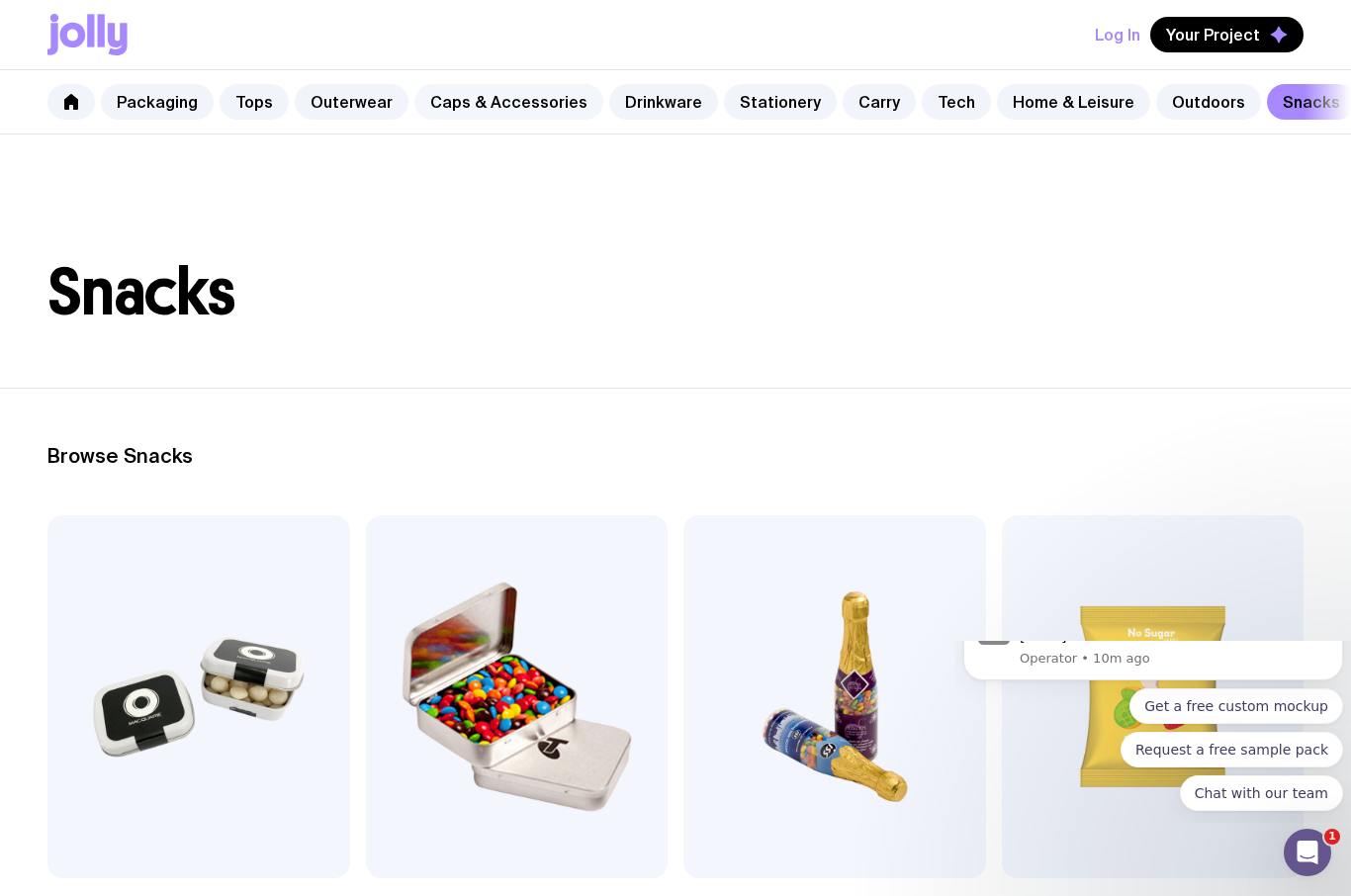
click at [525, 108] on link "Caps & Accessories" at bounding box center [509, 102] width 189 height 36
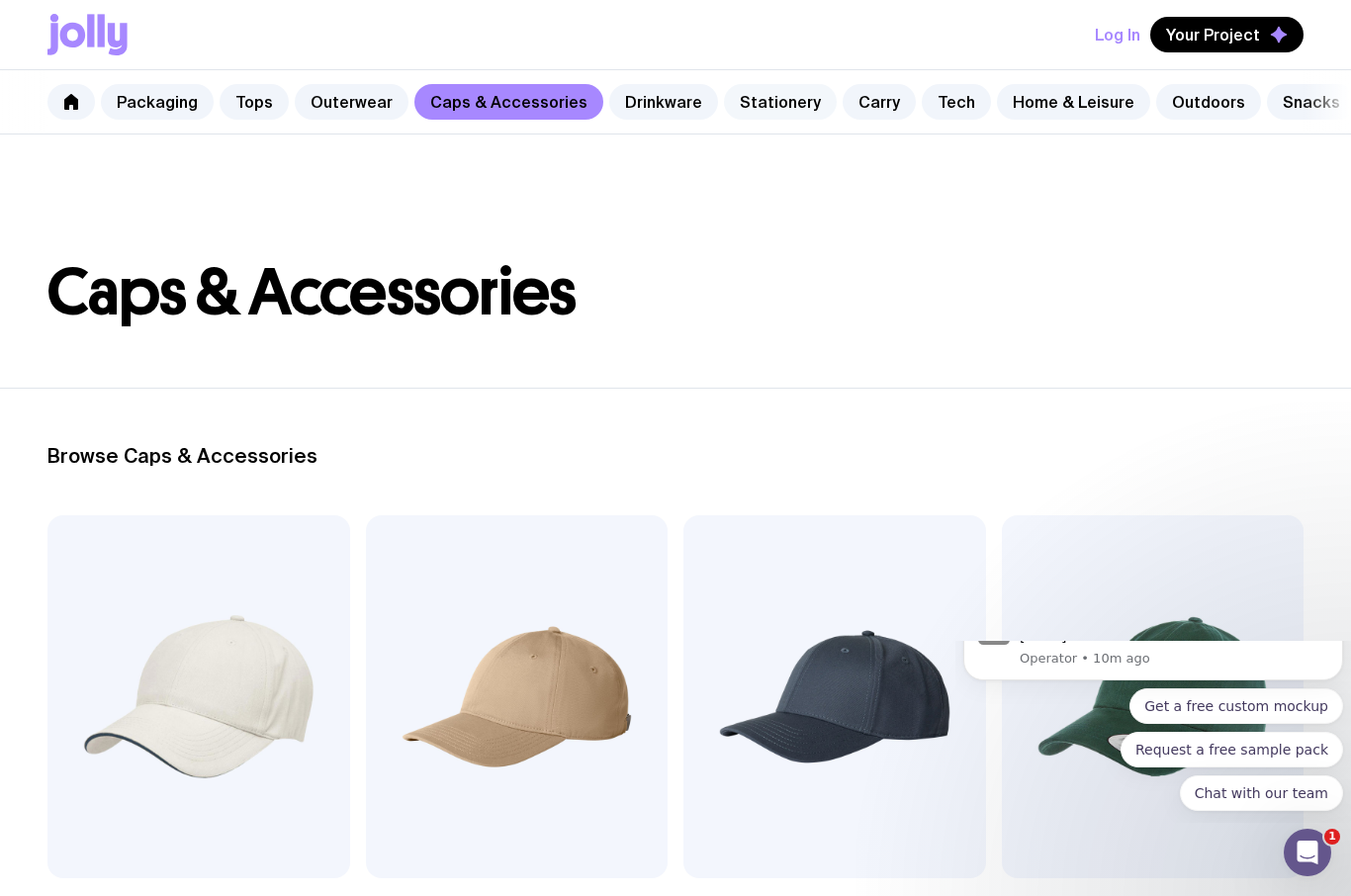
click at [750, 112] on link "Stationery" at bounding box center [781, 102] width 113 height 36
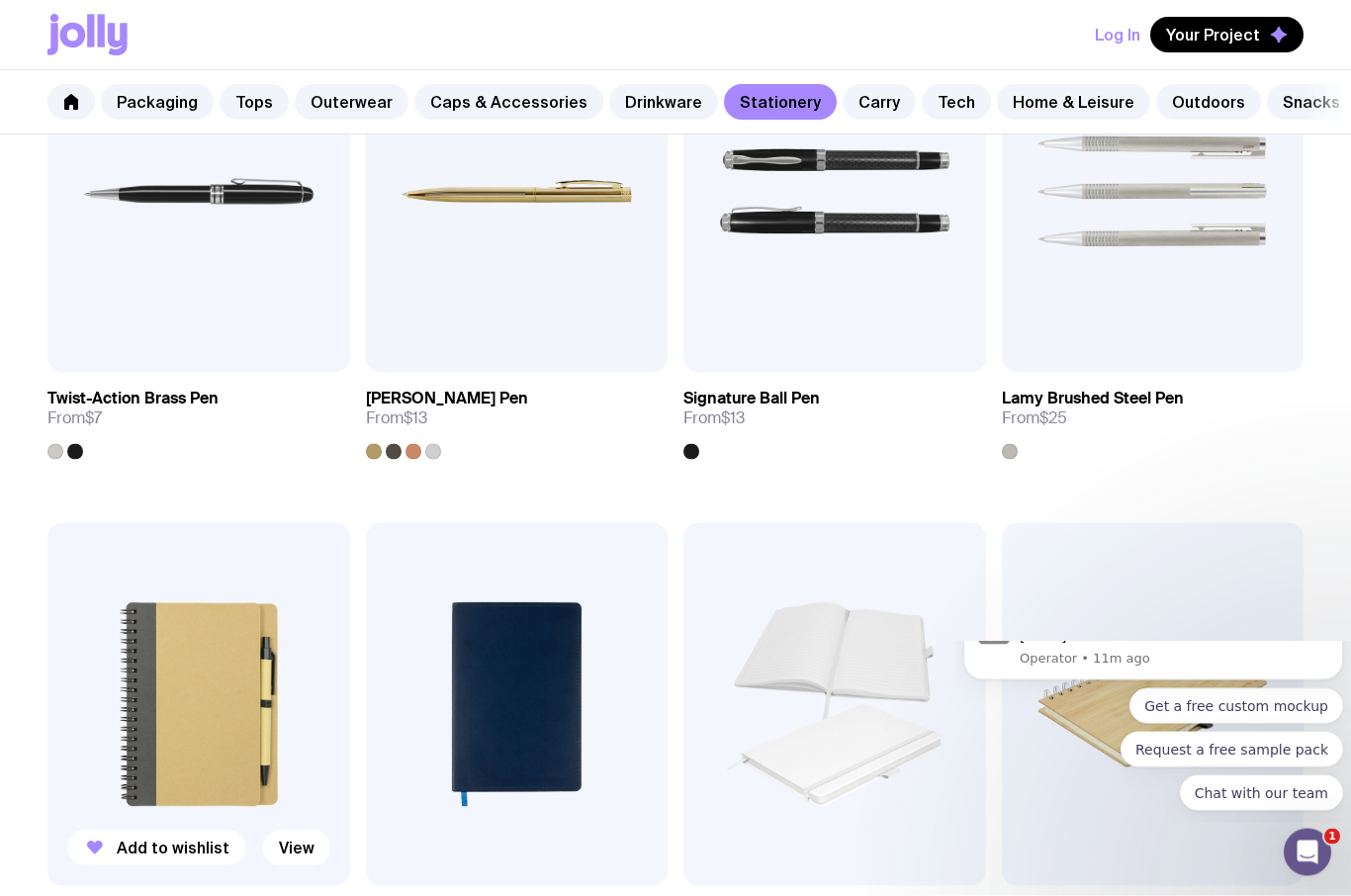
scroll to position [1000, 0]
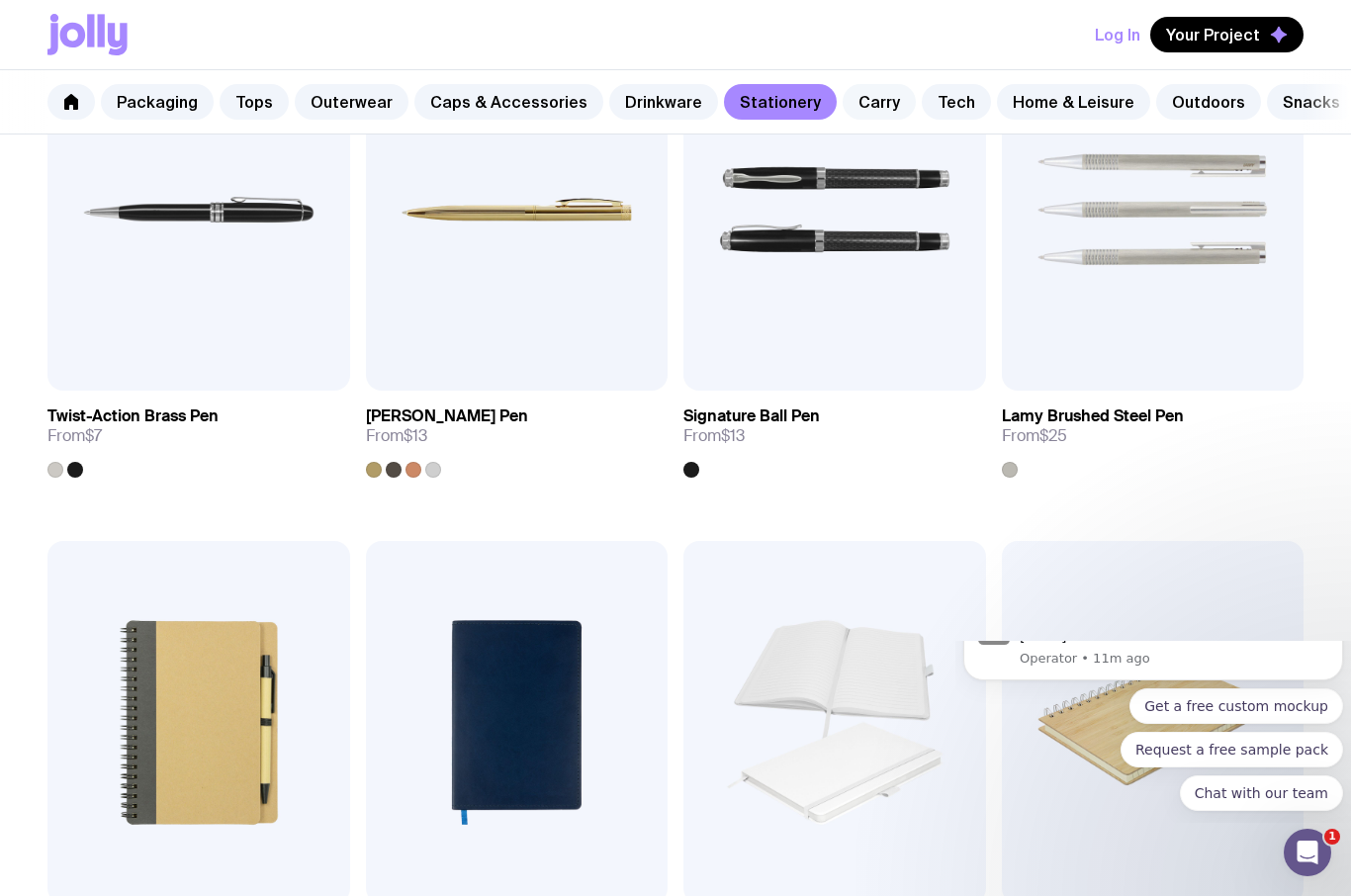
click at [859, 108] on link "Carry" at bounding box center [879, 102] width 74 height 36
